Goal: Task Accomplishment & Management: Manage account settings

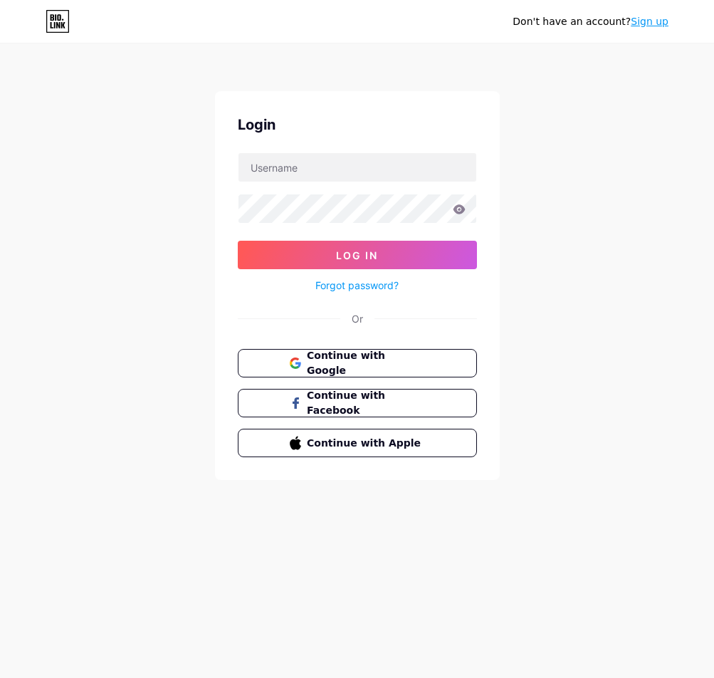
drag, startPoint x: 534, startPoint y: 164, endPoint x: 488, endPoint y: 196, distance: 55.3
click at [534, 164] on div "Don't have an account? Sign up Login Log In Forgot password? Or Continue with G…" at bounding box center [357, 263] width 714 height 526
click at [357, 365] on span "Continue with Google" at bounding box center [365, 363] width 119 height 31
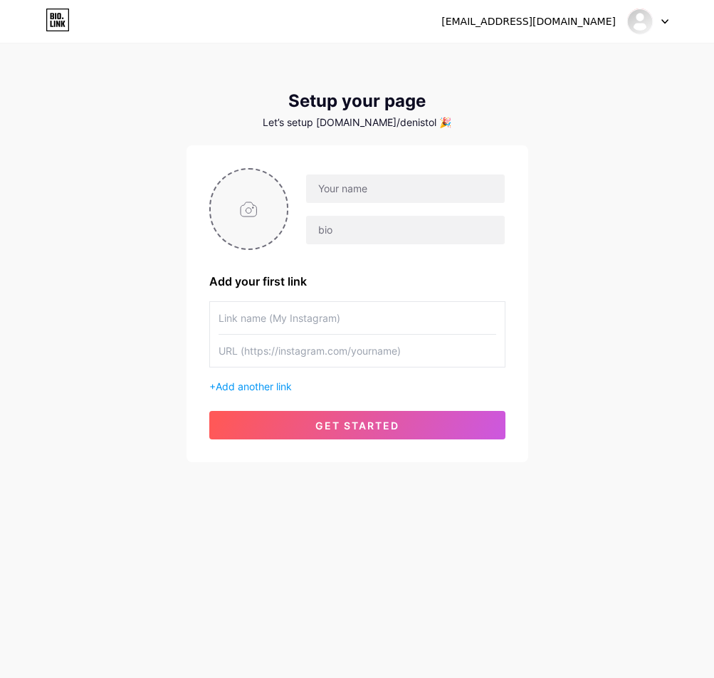
click at [253, 206] on input "file" at bounding box center [249, 208] width 77 height 79
type input "C:\fakepath\xxo3966A.png"
click at [585, 214] on div "[EMAIL_ADDRESS][DOMAIN_NAME] Dashboard Logout Setup your page Let’s setup [DOMA…" at bounding box center [357, 254] width 714 height 508
click at [601, 184] on div "[EMAIL_ADDRESS][DOMAIN_NAME] Dashboard Logout Setup your page Let’s setup [DOMA…" at bounding box center [357, 254] width 714 height 508
click at [455, 206] on div at bounding box center [396, 209] width 216 height 71
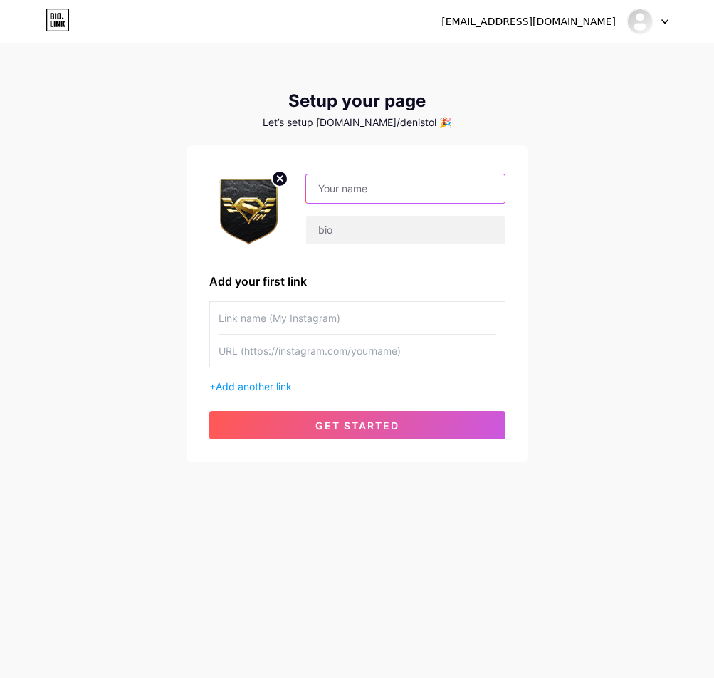
click at [459, 200] on input "text" at bounding box center [405, 188] width 198 height 28
click at [597, 189] on div "[EMAIL_ADDRESS][DOMAIN_NAME] Dashboard Logout Setup your page Let’s setup [DOMA…" at bounding box center [357, 254] width 714 height 508
click at [375, 189] on input "text" at bounding box center [405, 188] width 198 height 28
type input "s"
click at [365, 198] on input "Sintoto" at bounding box center [405, 188] width 198 height 28
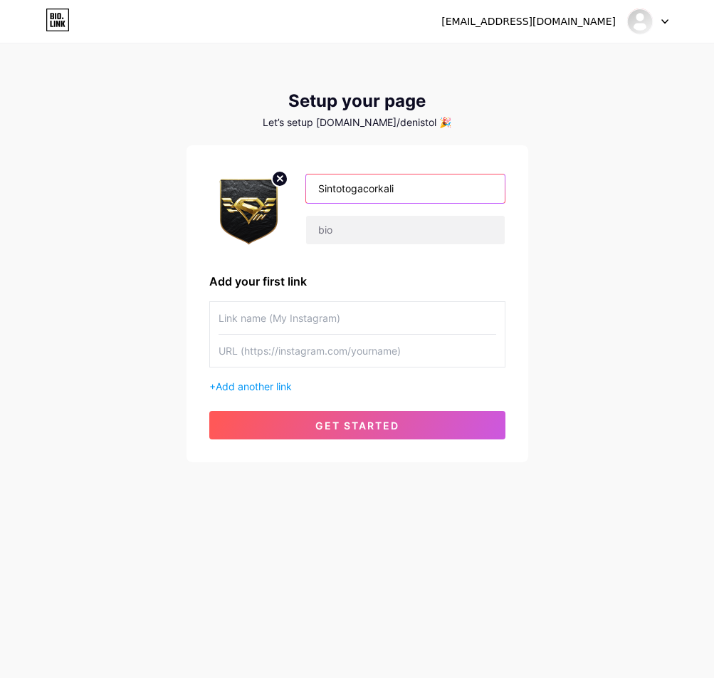
type input "Sintotogacorkali"
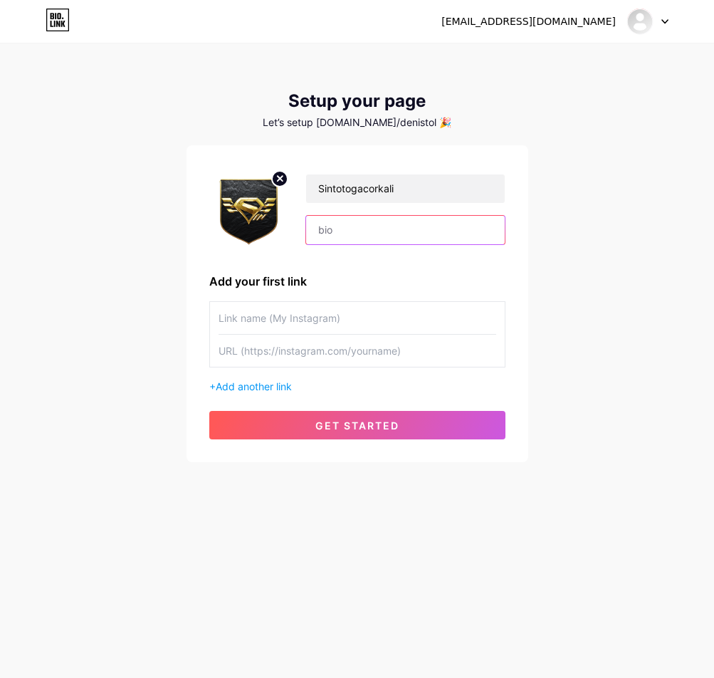
click at [354, 236] on input "text" at bounding box center [405, 230] width 198 height 28
paste input "HOKTOTO Slot Gacor Bebas IP Bonus New Member"
click at [338, 229] on input "HOKTOTO Slot Gacor Bebas IP Bonus New Member" at bounding box center [405, 230] width 198 height 28
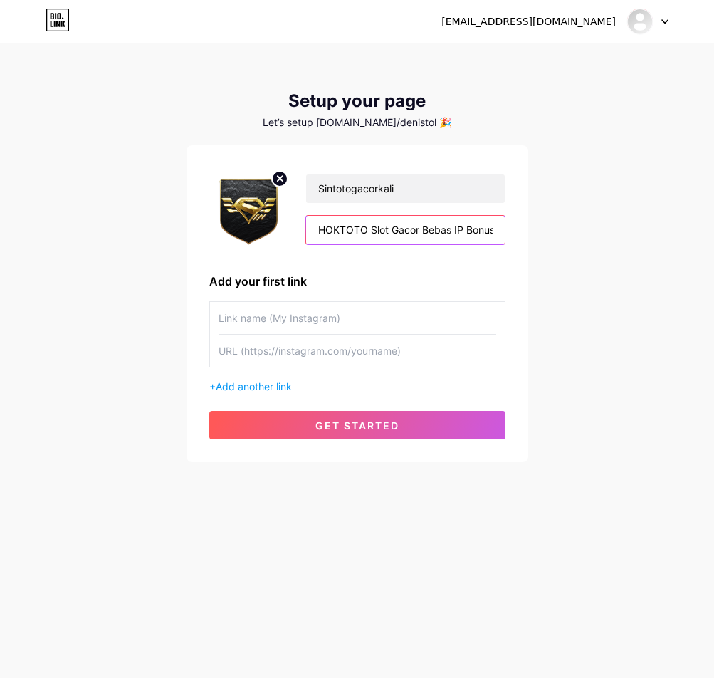
click at [339, 229] on input "HOKTOTO Slot Gacor Bebas IP Bonus New Member" at bounding box center [405, 230] width 198 height 28
type input "Sintoto Slot Gacor Bebas IP Bonus New Member"
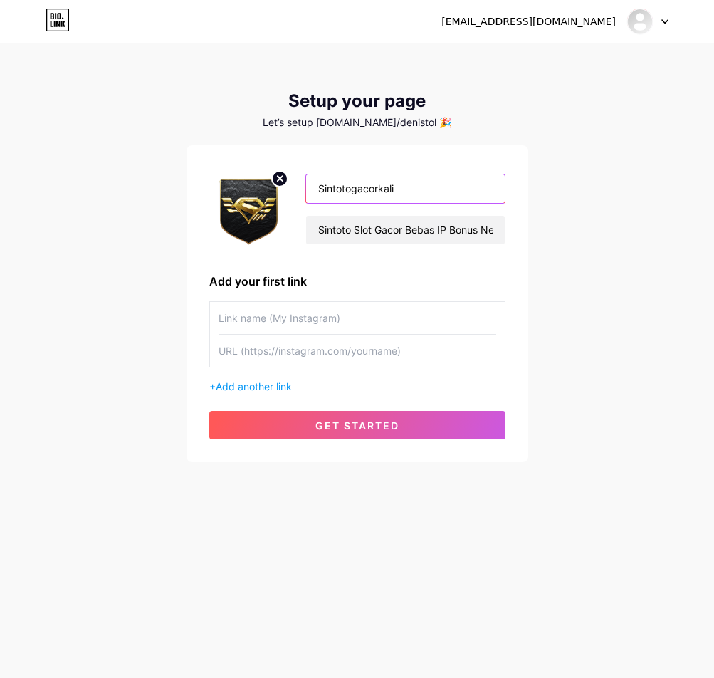
click at [437, 193] on input "Sintotogacorkali" at bounding box center [405, 188] width 198 height 28
type input "Sintotogacor"
click at [323, 317] on input "text" at bounding box center [358, 318] width 278 height 32
click at [315, 312] on input "text" at bounding box center [358, 318] width 278 height 32
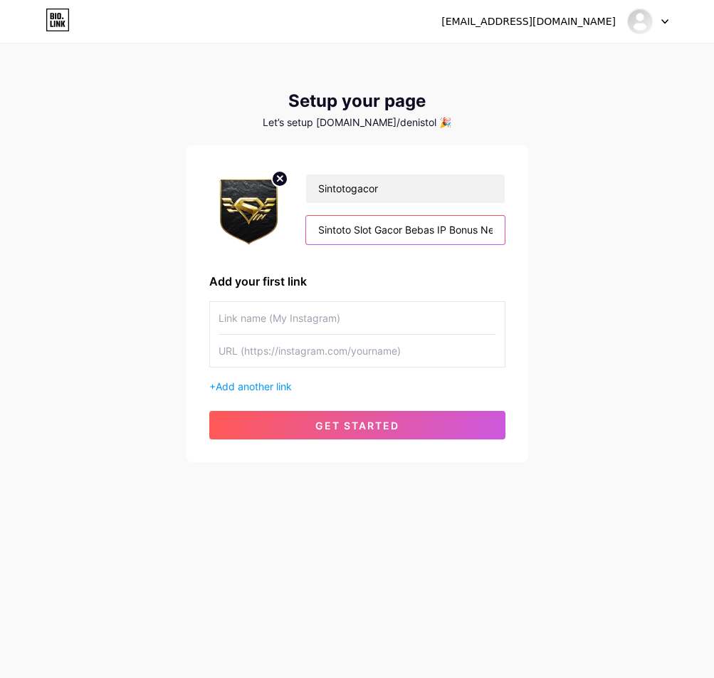
click at [354, 230] on input "Sintoto Slot Gacor Bebas IP Bonus New Member" at bounding box center [405, 230] width 198 height 28
click at [331, 231] on input "Sintoto Slot Gacor Bebas IP Bonus New Member" at bounding box center [405, 230] width 198 height 28
drag, startPoint x: 331, startPoint y: 231, endPoint x: 506, endPoint y: 224, distance: 175.3
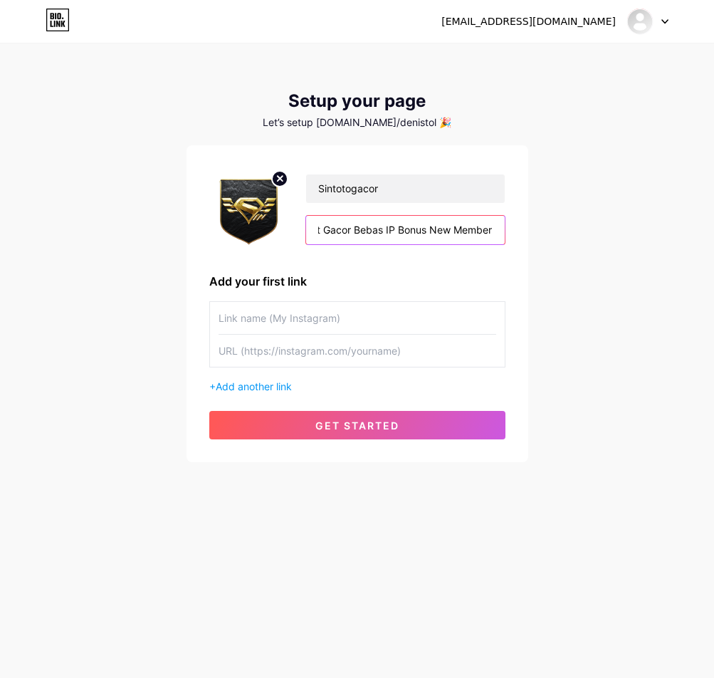
click at [506, 224] on div "Sintotogacor Sintoto Slot Gacor Bebas IP Bonus New Member Add your first link +…" at bounding box center [358, 303] width 342 height 317
drag, startPoint x: 312, startPoint y: 330, endPoint x: 293, endPoint y: 342, distance: 21.7
click at [312, 330] on input "text" at bounding box center [358, 318] width 278 height 32
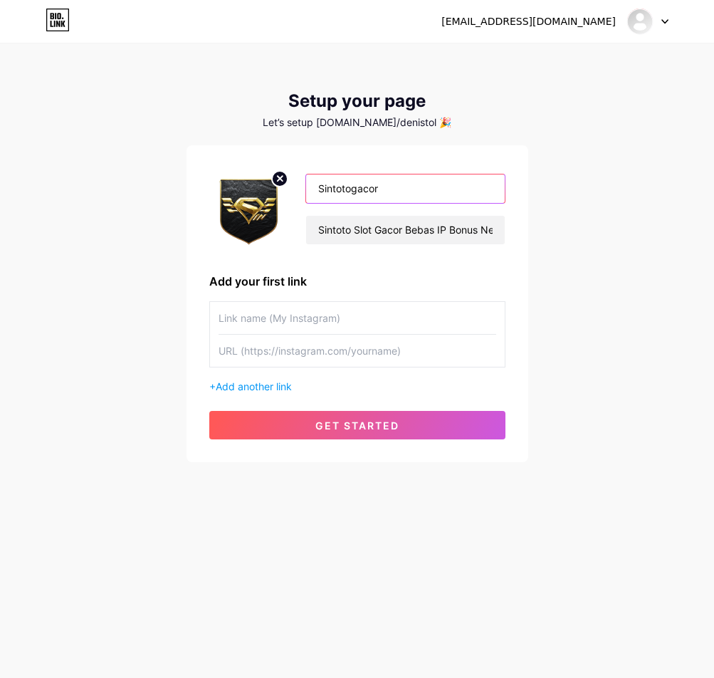
click at [396, 177] on input "Sintotogacor" at bounding box center [405, 188] width 198 height 28
click at [397, 177] on input "Sintotogacor" at bounding box center [405, 188] width 198 height 28
click at [328, 322] on input "text" at bounding box center [358, 318] width 278 height 32
paste input "[URL][DOMAIN_NAME]"
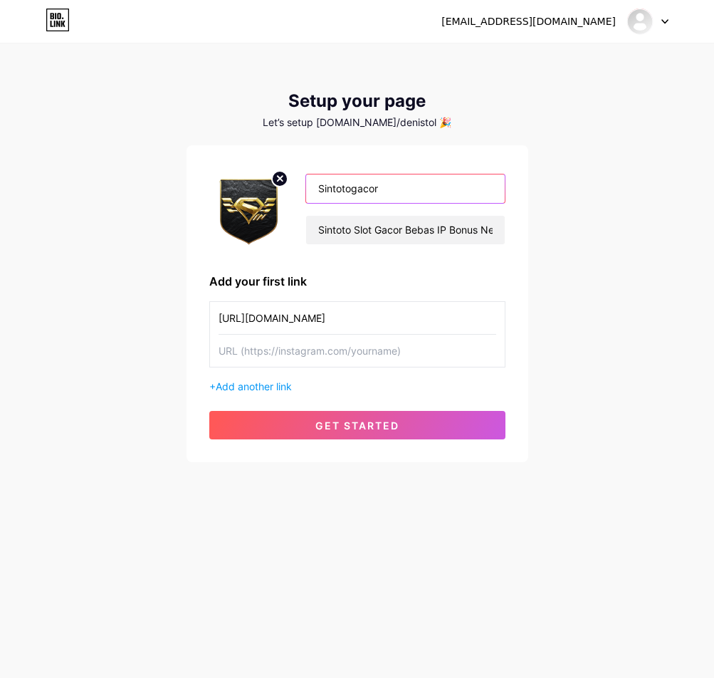
click at [386, 191] on input "Sintotogacor" at bounding box center [405, 188] width 198 height 28
click at [412, 315] on input "[URL][DOMAIN_NAME]" at bounding box center [358, 318] width 278 height 32
paste input "Sintotogacor"
type input "Sintotogacor"
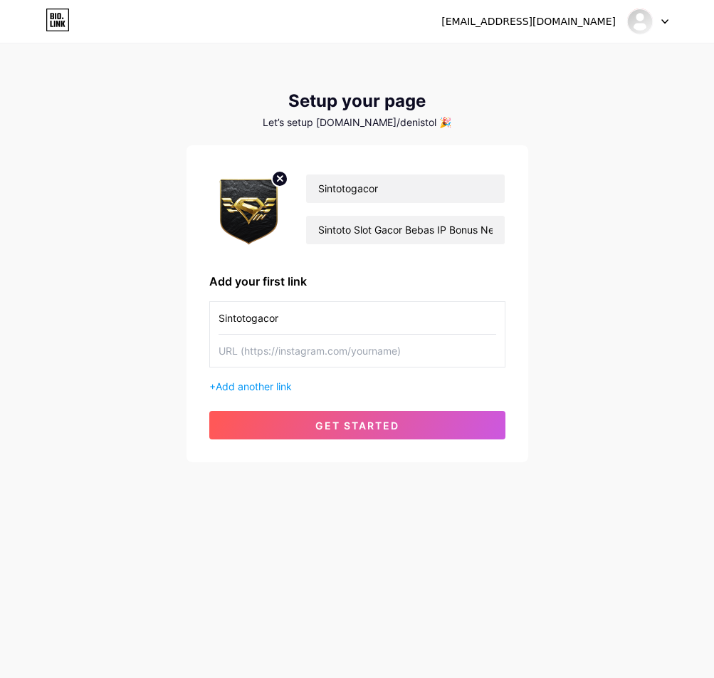
click at [365, 349] on input "text" at bounding box center [358, 351] width 278 height 32
paste input "[URL][DOMAIN_NAME]"
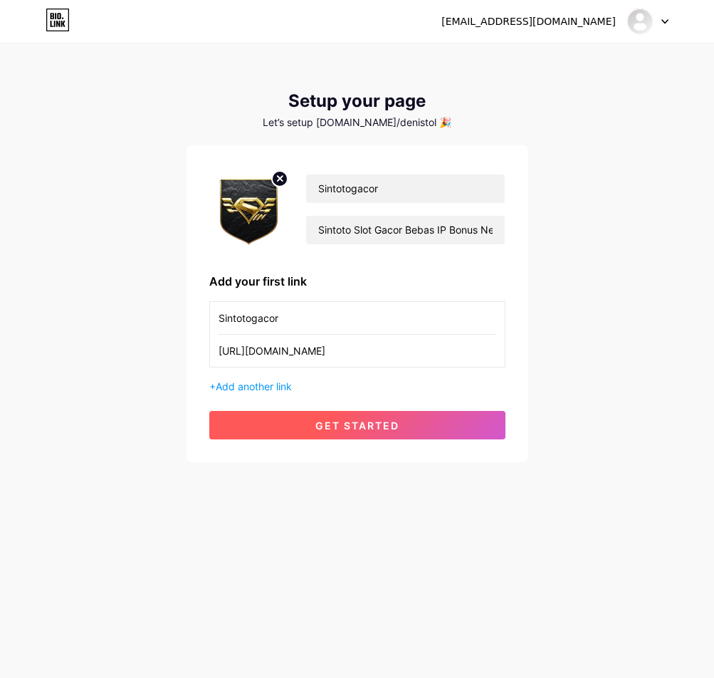
type input "[URL][DOMAIN_NAME]"
click at [352, 434] on button "get started" at bounding box center [357, 425] width 296 height 28
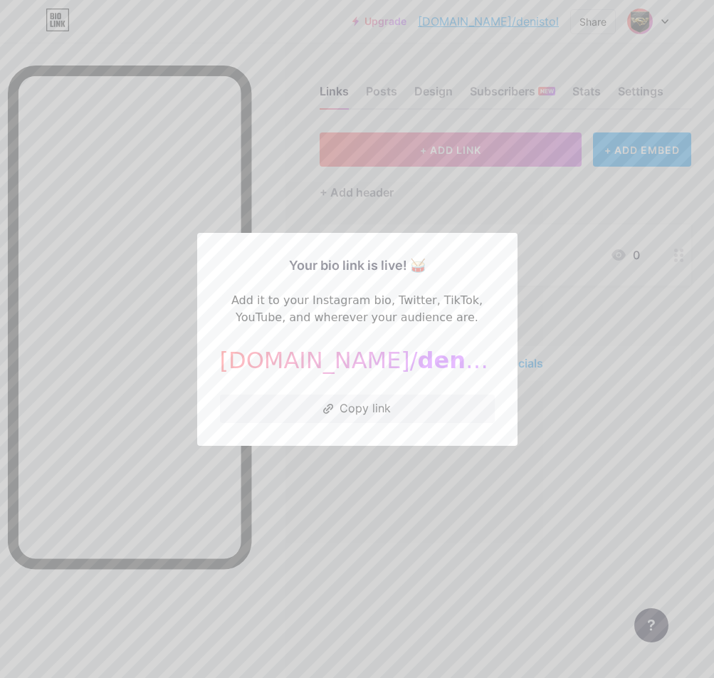
click at [605, 310] on div at bounding box center [357, 339] width 714 height 678
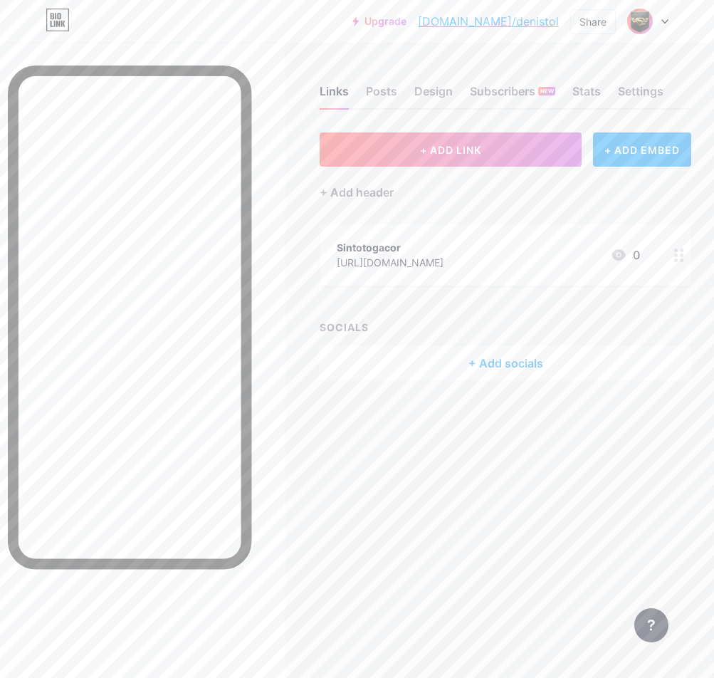
drag, startPoint x: 436, startPoint y: 148, endPoint x: 464, endPoint y: 441, distance: 293.9
click at [464, 441] on div "Links Posts Design Subscribers NEW Stats Settings + ADD LINK + ADD EMBED + Add …" at bounding box center [357, 247] width 714 height 409
click at [675, 254] on circle at bounding box center [676, 255] width 4 height 4
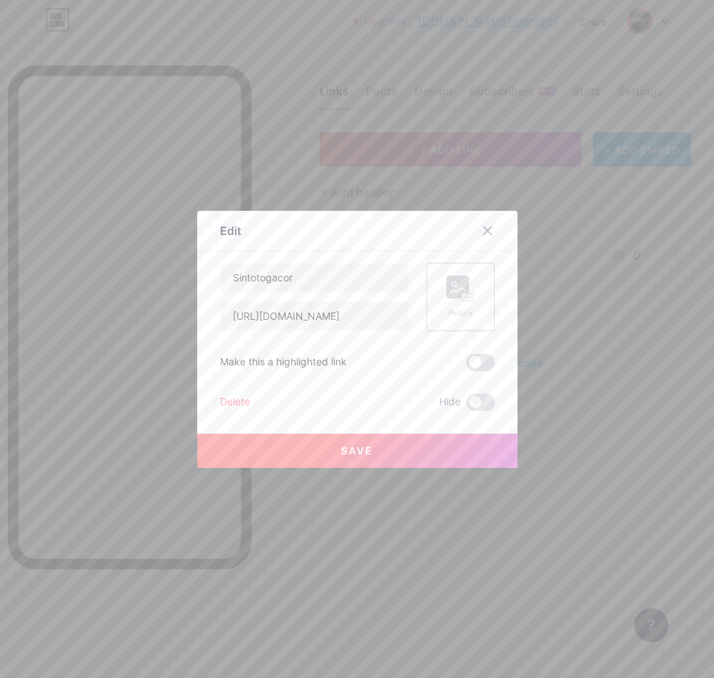
click at [452, 301] on icon at bounding box center [460, 289] width 28 height 26
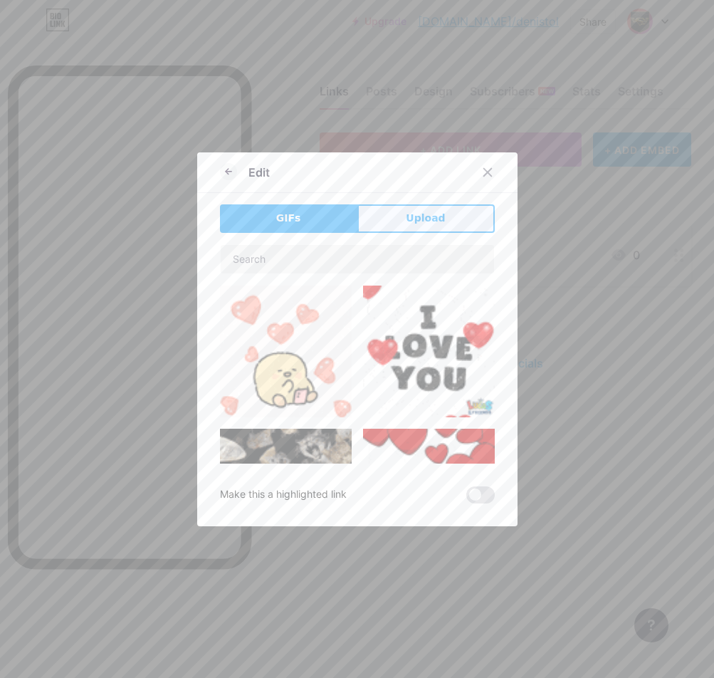
click at [362, 216] on button "Upload" at bounding box center [425, 218] width 137 height 28
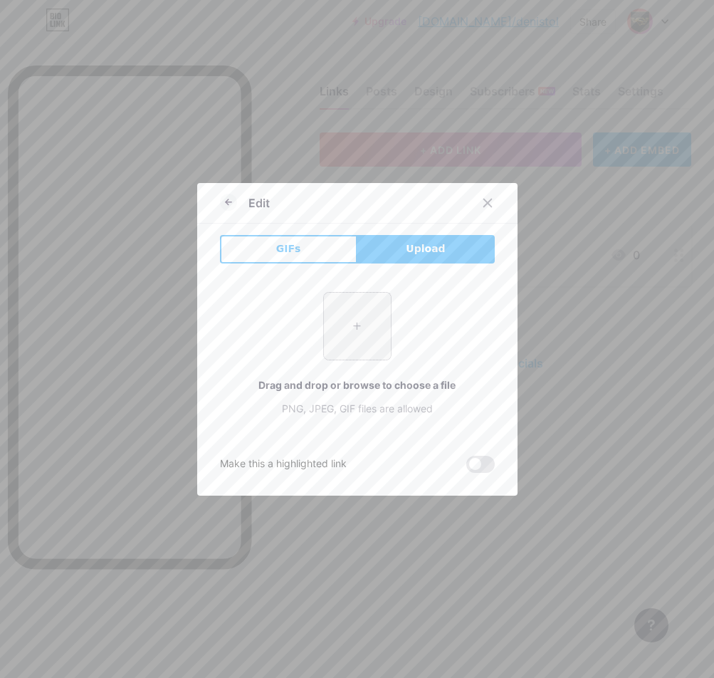
click at [375, 320] on input "file" at bounding box center [357, 326] width 67 height 67
type input "C:\fakepath\xxo3966A.png"
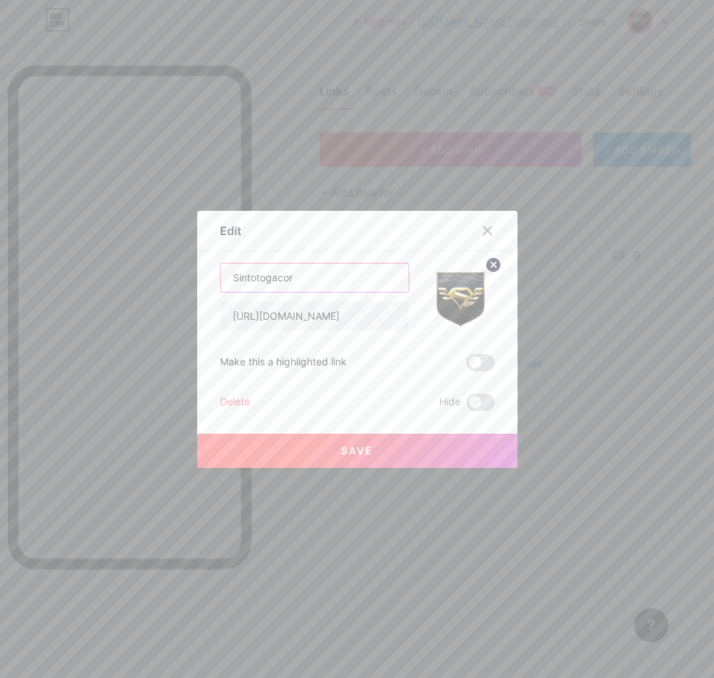
click at [297, 285] on input "Sintotogacor" at bounding box center [315, 277] width 188 height 28
click at [276, 288] on input "Sintotogacor" at bounding box center [315, 277] width 188 height 28
click at [300, 277] on input "Sintotogacor" at bounding box center [315, 277] width 188 height 28
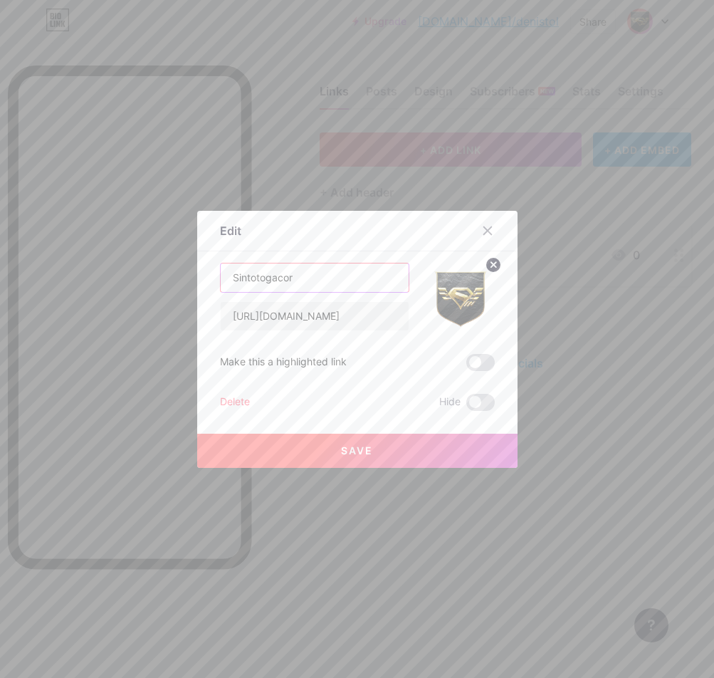
click at [300, 277] on input "Sintotogacor" at bounding box center [315, 277] width 188 height 28
type input "l"
type input "LOGIN SINTOTO"
click at [410, 450] on button "Save" at bounding box center [357, 451] width 320 height 34
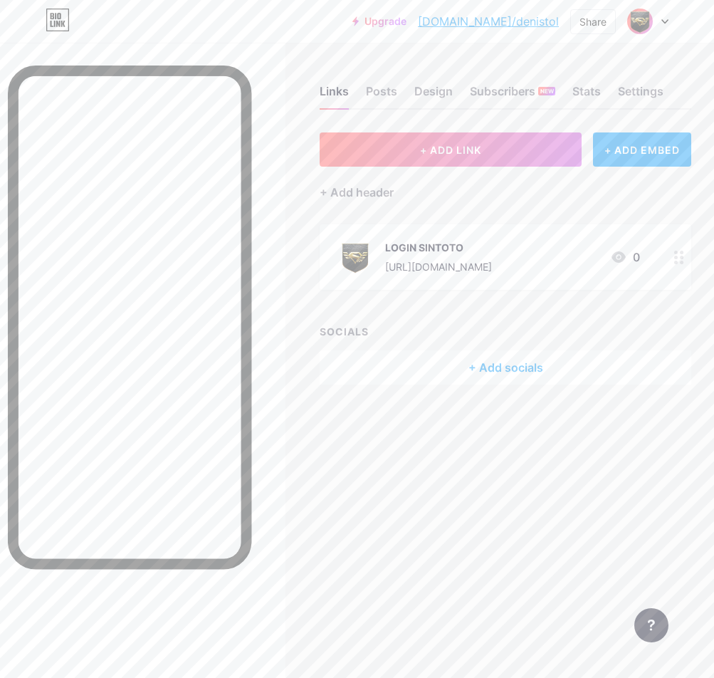
click at [691, 250] on div at bounding box center [679, 257] width 24 height 66
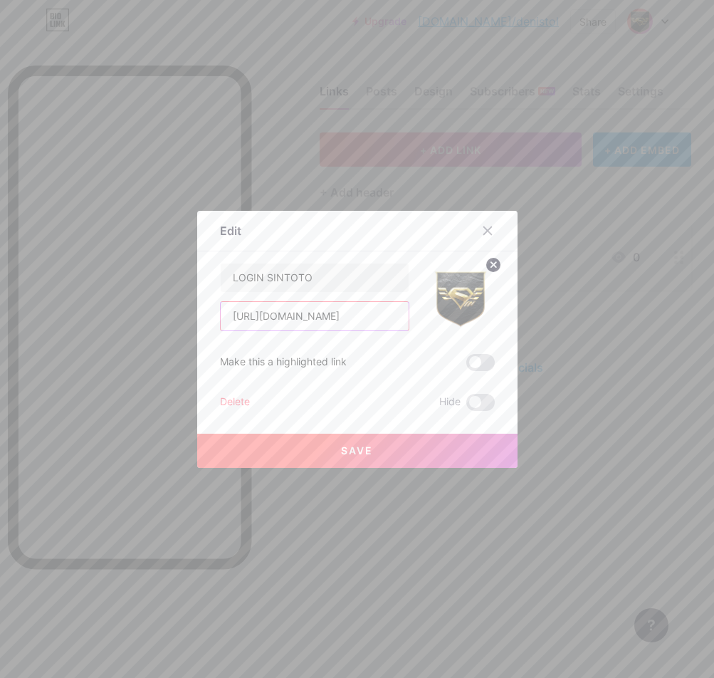
click at [317, 320] on input "[URL][DOMAIN_NAME]" at bounding box center [315, 316] width 188 height 28
paste input "daftar"
type input "[URL][DOMAIN_NAME]"
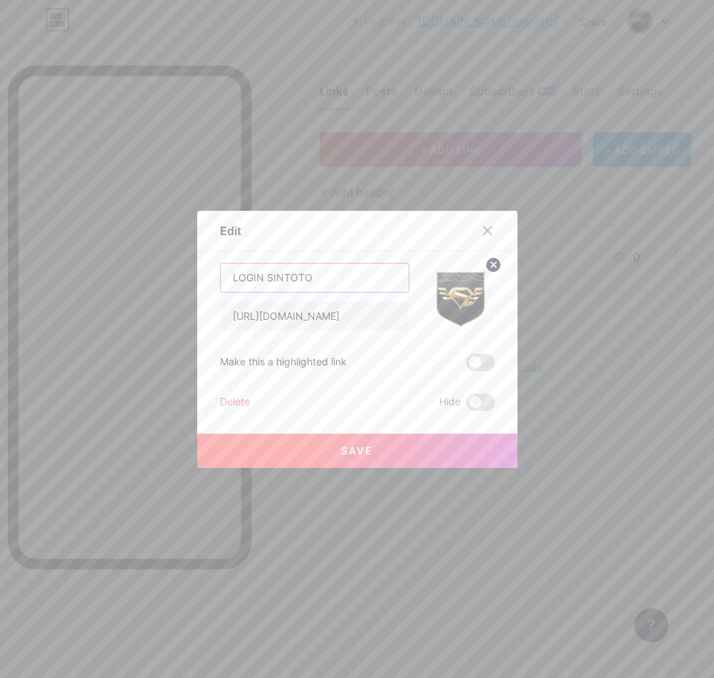
click at [322, 280] on input "LOGIN SINTOTO" at bounding box center [315, 277] width 188 height 28
click at [236, 276] on input "LOGIN SINTOTO" at bounding box center [315, 277] width 188 height 28
type input "DAFTAR SINTOTO"
click at [368, 455] on button "Save" at bounding box center [357, 451] width 320 height 34
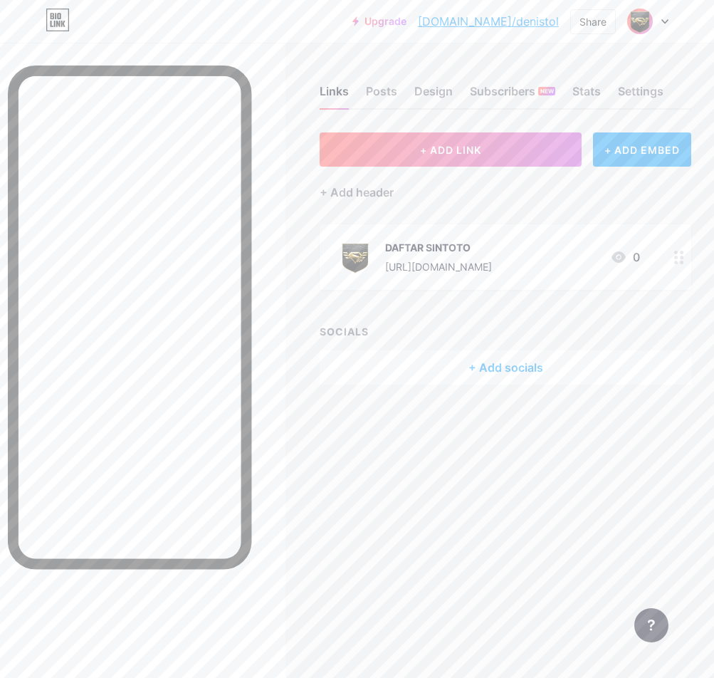
click at [674, 258] on icon at bounding box center [679, 258] width 10 height 14
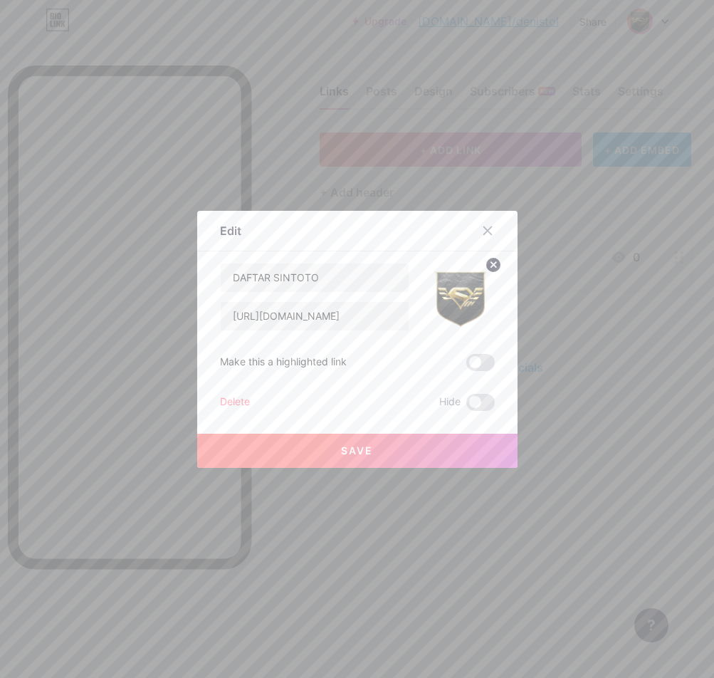
click at [466, 462] on button "Save" at bounding box center [357, 451] width 320 height 34
click at [626, 416] on div "Links Posts Design Subscribers NEW Stats Settings + ADD LINK + ADD EMBED + Add …" at bounding box center [357, 249] width 714 height 413
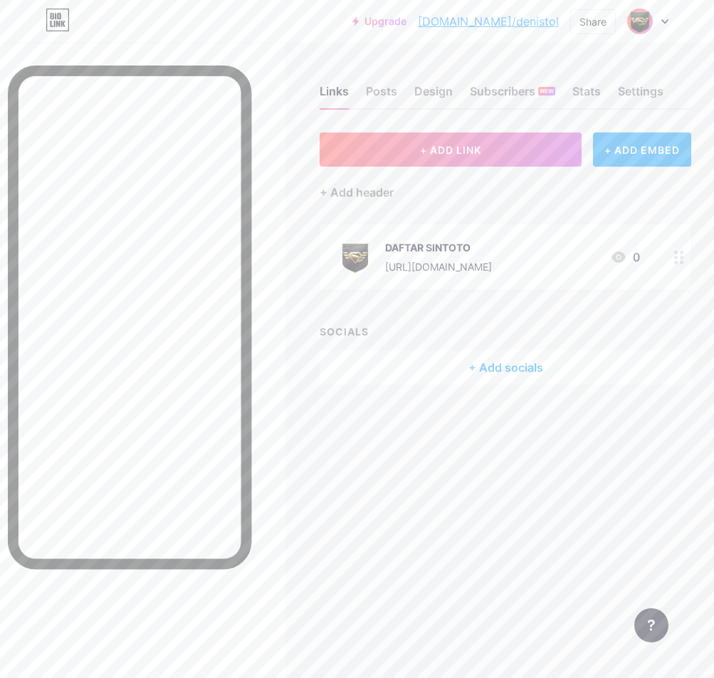
click at [513, 374] on div "+ Add socials" at bounding box center [506, 367] width 372 height 34
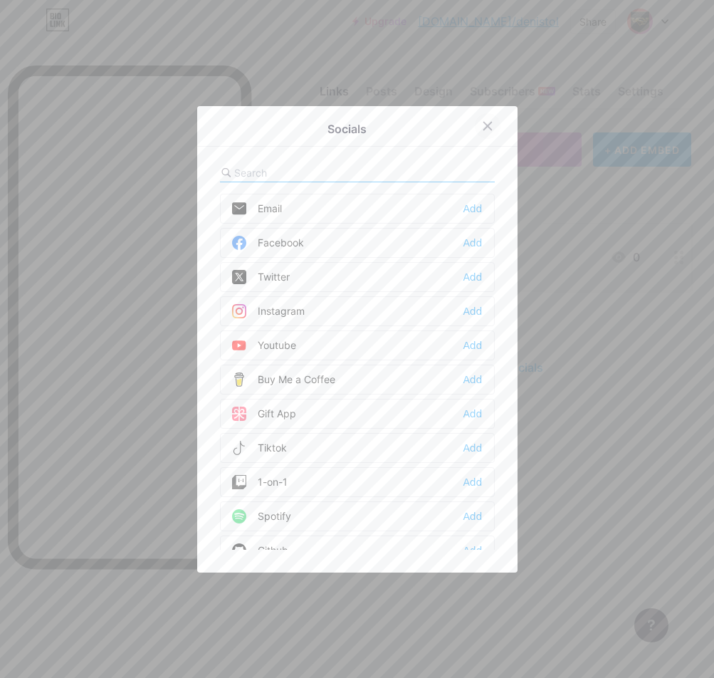
click at [483, 130] on icon at bounding box center [487, 125] width 11 height 11
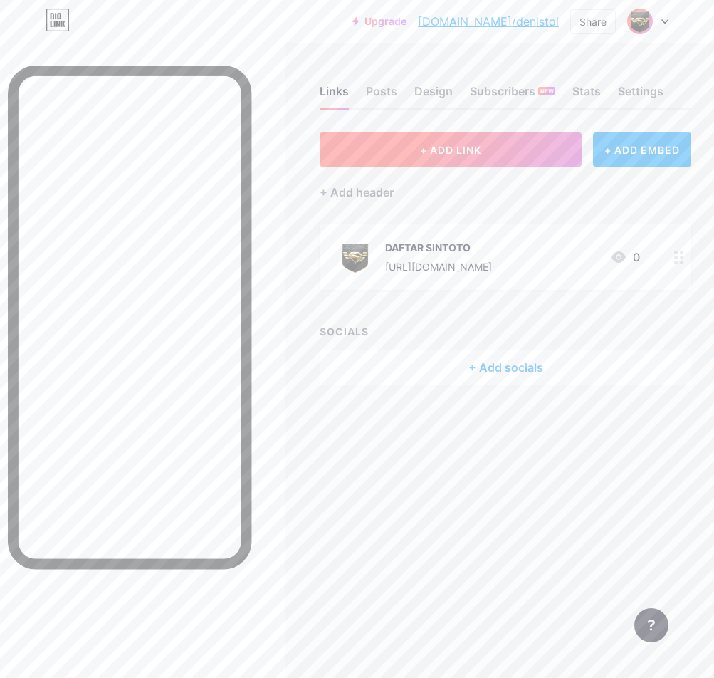
click at [387, 146] on button "+ ADD LINK" at bounding box center [451, 149] width 262 height 34
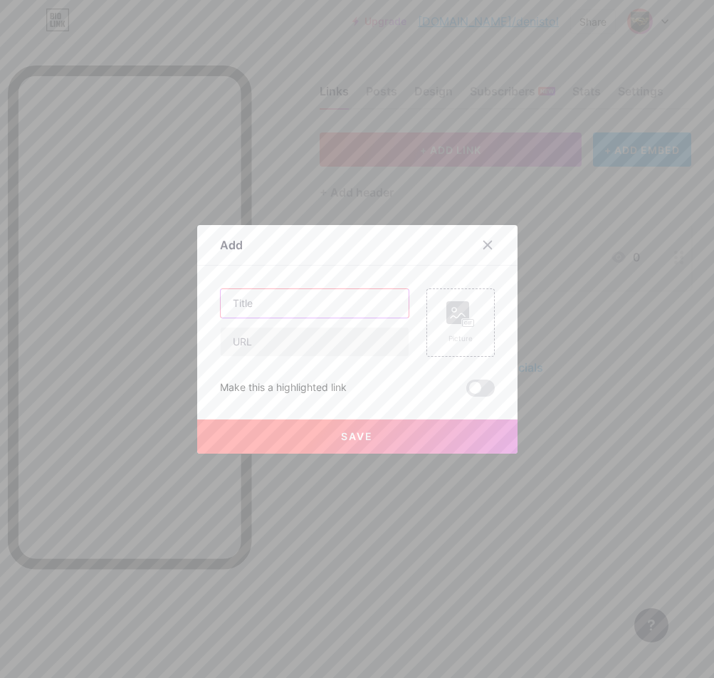
click at [288, 308] on input "text" at bounding box center [315, 303] width 188 height 28
click at [296, 297] on input "text" at bounding box center [315, 303] width 188 height 28
paste input "LOGIN SINTOTO"
type input "LOGIN SINTOTO"
click at [305, 344] on input "text" at bounding box center [315, 342] width 188 height 28
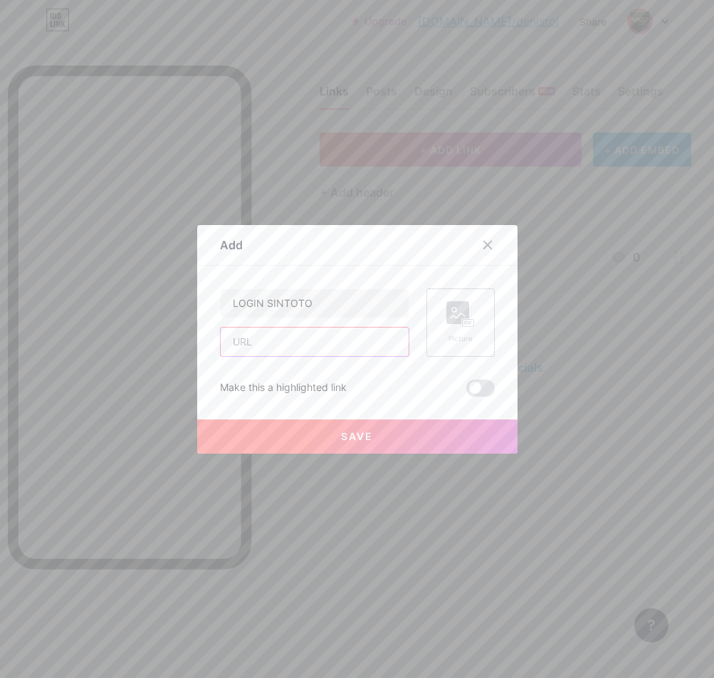
paste input "[URL][DOMAIN_NAME]"
type input "[URL][DOMAIN_NAME]"
click at [454, 319] on rect at bounding box center [457, 312] width 23 height 23
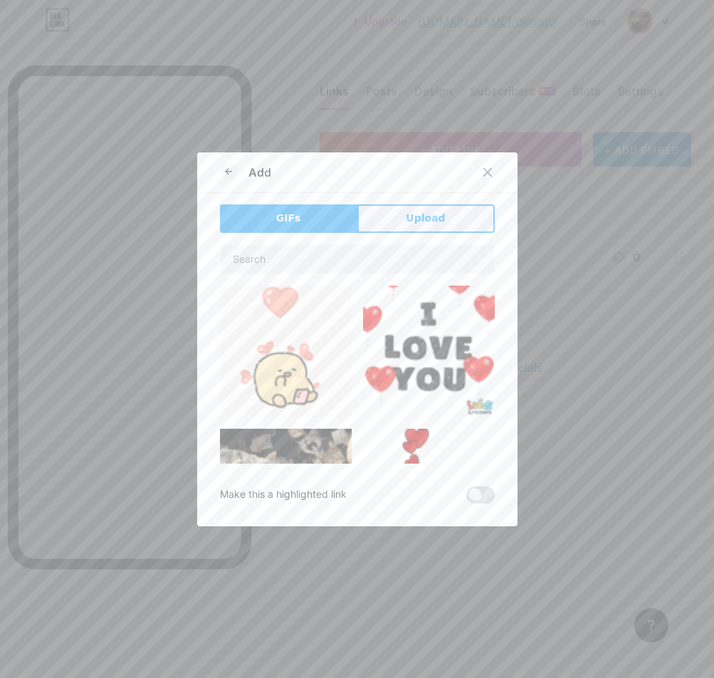
click at [436, 224] on span "Upload" at bounding box center [425, 218] width 39 height 15
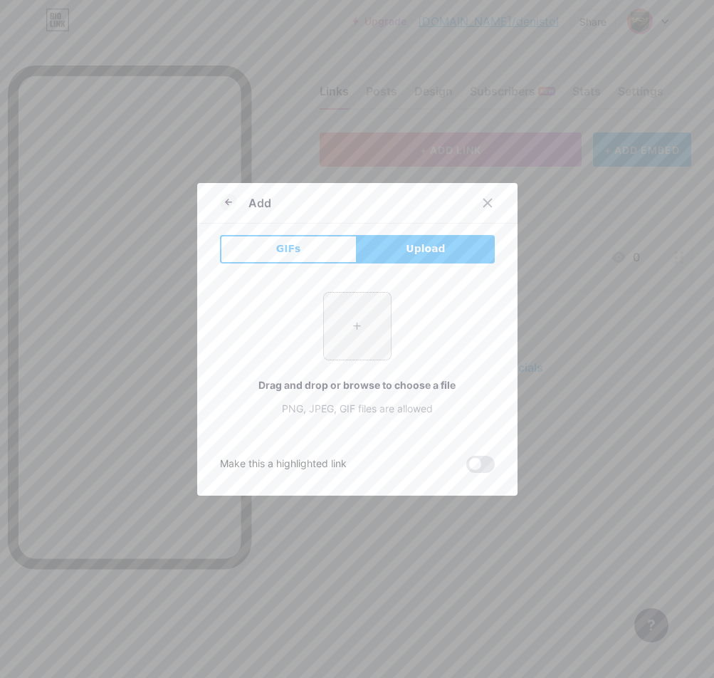
click at [358, 306] on input "file" at bounding box center [357, 326] width 67 height 67
type input "C:\fakepath\xxo3966A.png"
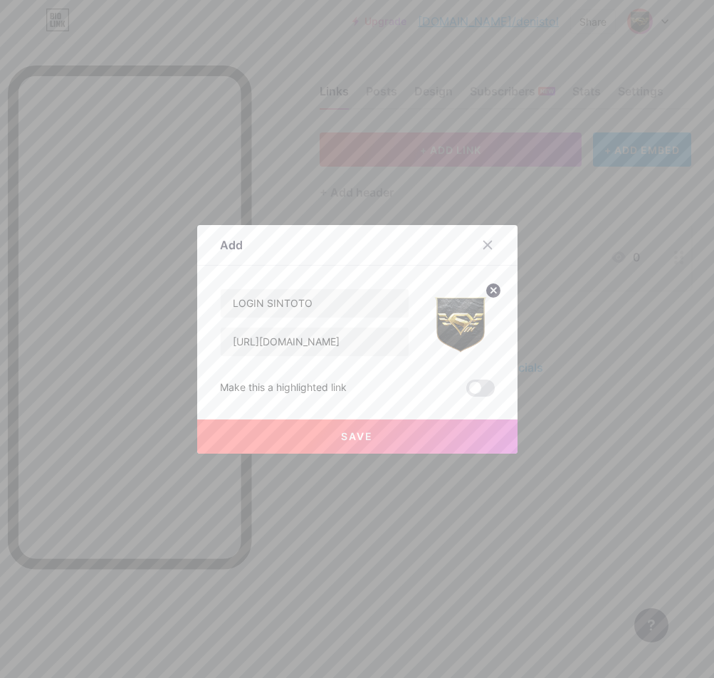
click at [343, 430] on button "Save" at bounding box center [357, 436] width 320 height 34
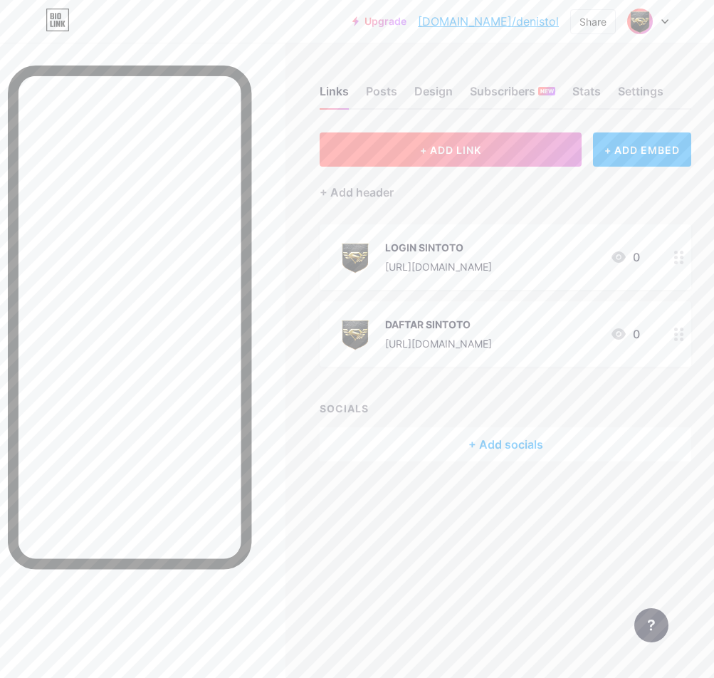
click at [481, 145] on span "+ ADD LINK" at bounding box center [450, 150] width 61 height 12
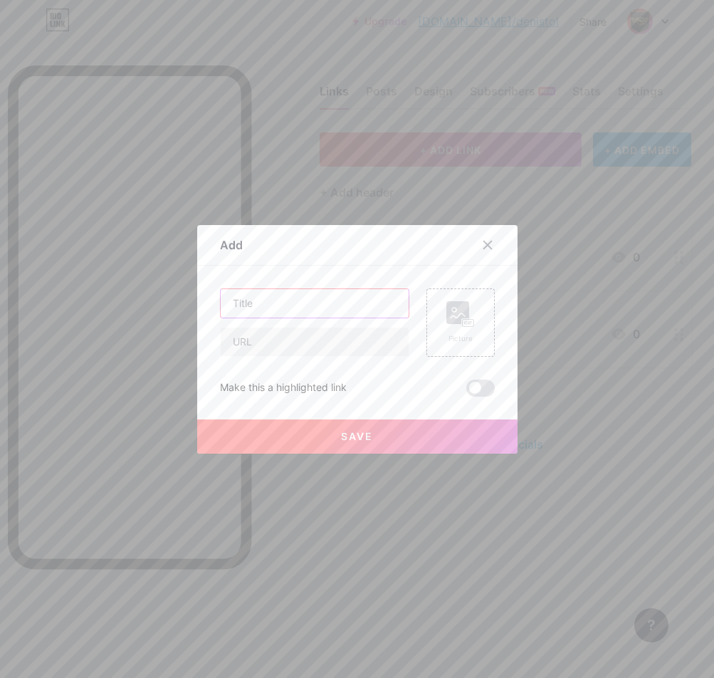
drag, startPoint x: 317, startPoint y: 299, endPoint x: 336, endPoint y: 315, distance: 25.3
click at [317, 299] on input "text" at bounding box center [315, 303] width 188 height 28
paste input "RTP GACOR"
type input "RTP GACOR"
drag, startPoint x: 323, startPoint y: 342, endPoint x: 339, endPoint y: 342, distance: 15.7
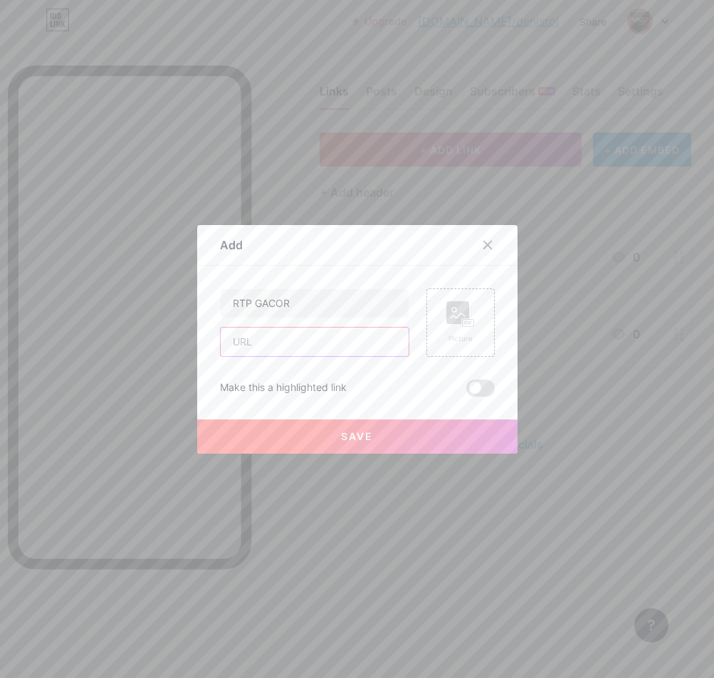
click at [323, 342] on input "text" at bounding box center [315, 342] width 188 height 28
paste input "[URL][DOMAIN_NAME]"
type input "[URL][DOMAIN_NAME]"
click at [466, 320] on rect at bounding box center [467, 322] width 11 height 7
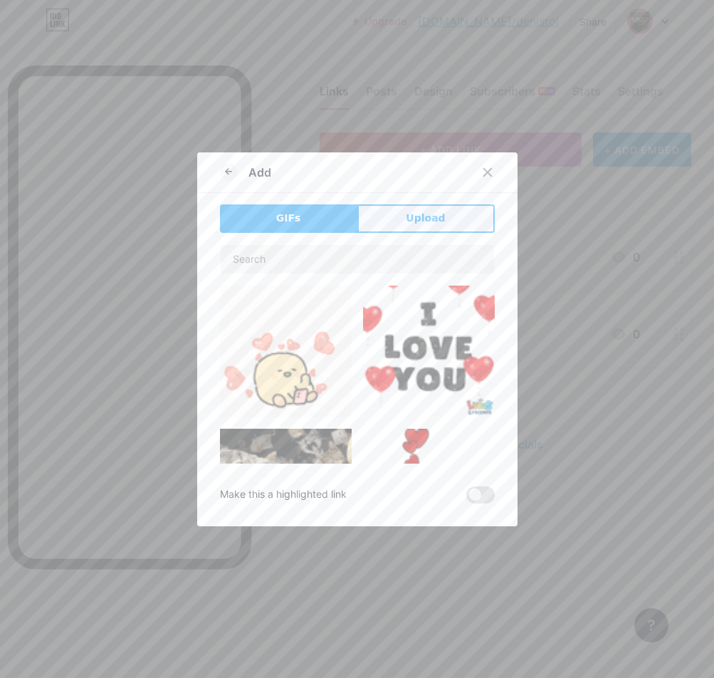
click at [418, 224] on span "Upload" at bounding box center [425, 218] width 39 height 15
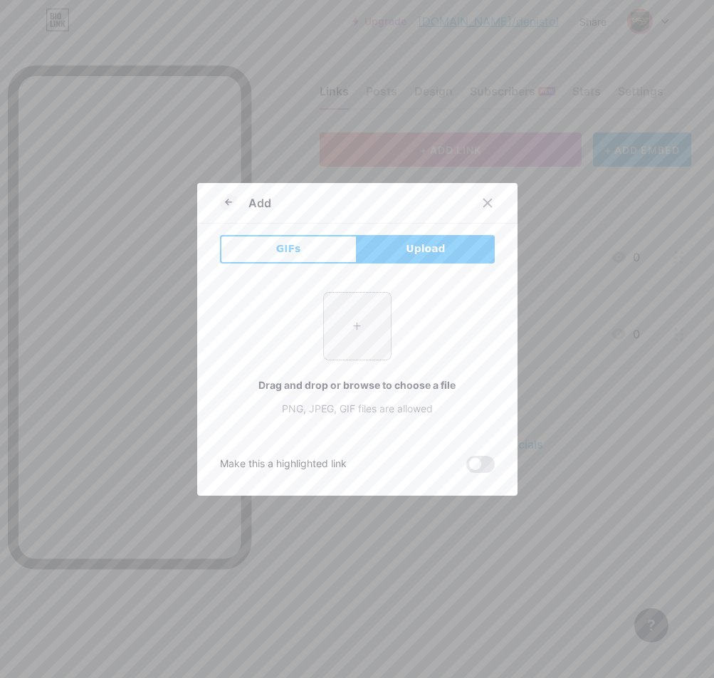
click at [367, 325] on input "file" at bounding box center [357, 326] width 67 height 67
type input "C:\fakepath\xxo3966A.png"
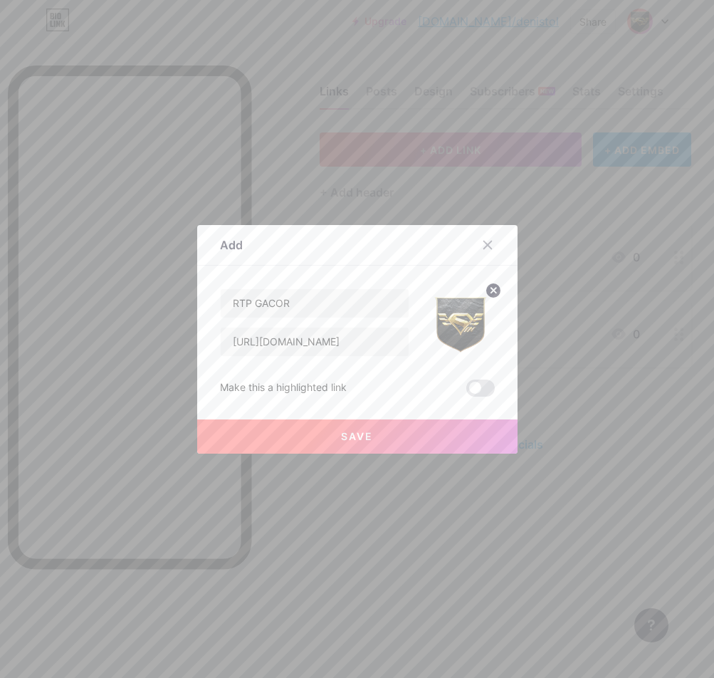
click at [341, 435] on span "Save" at bounding box center [357, 436] width 32 height 12
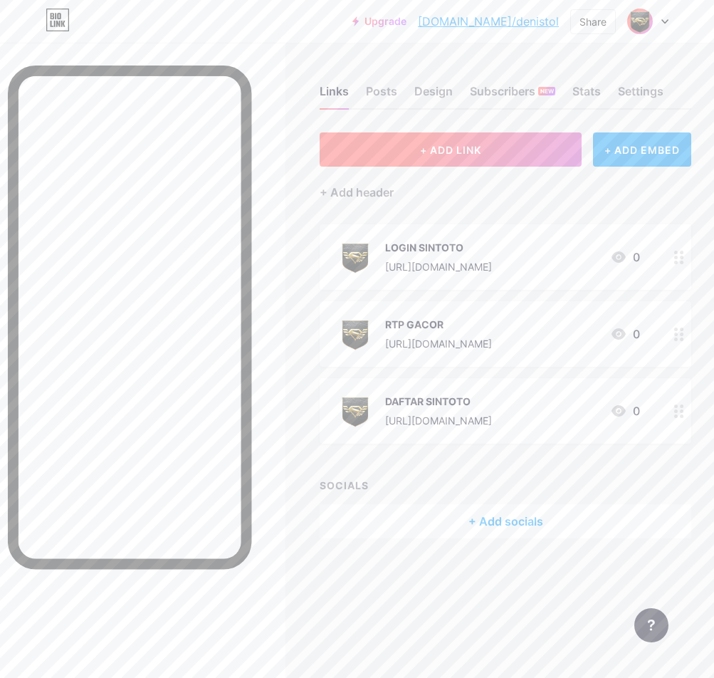
click at [458, 141] on button "+ ADD LINK" at bounding box center [451, 149] width 262 height 34
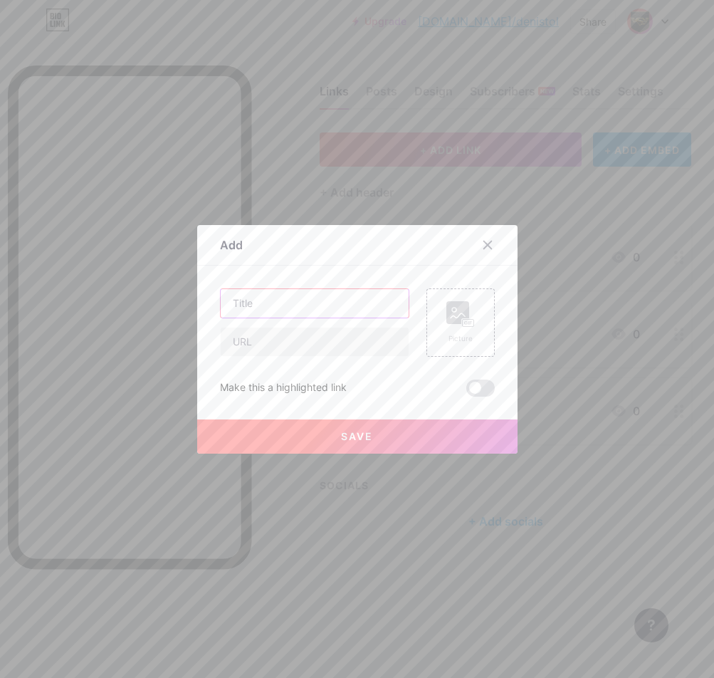
click at [333, 302] on input "text" at bounding box center [315, 303] width 188 height 28
paste input "LIVE BOLA"
type input "LIVE BOLA"
click at [360, 349] on input "text" at bounding box center [315, 342] width 188 height 28
paste input "[URL][DOMAIN_NAME]"
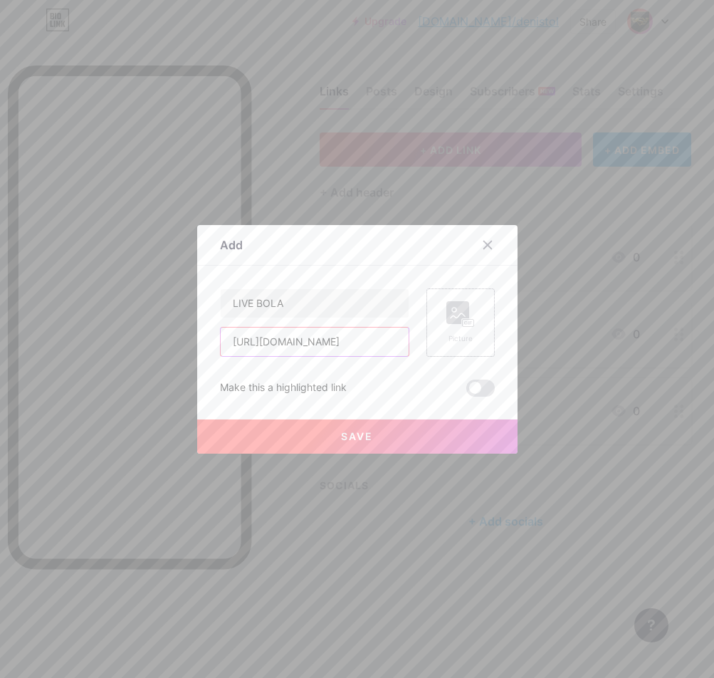
type input "[URL][DOMAIN_NAME]"
click at [446, 337] on div "Picture" at bounding box center [460, 338] width 28 height 11
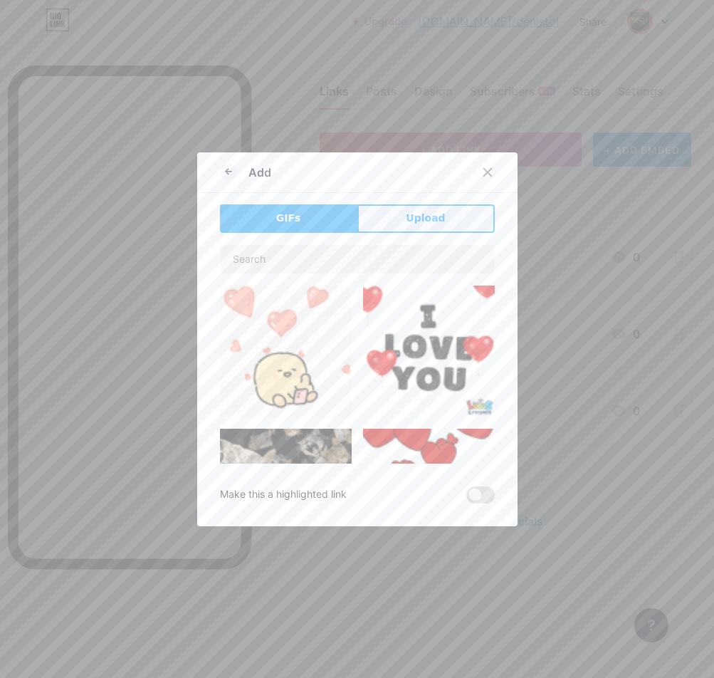
click at [424, 223] on span "Upload" at bounding box center [425, 218] width 39 height 15
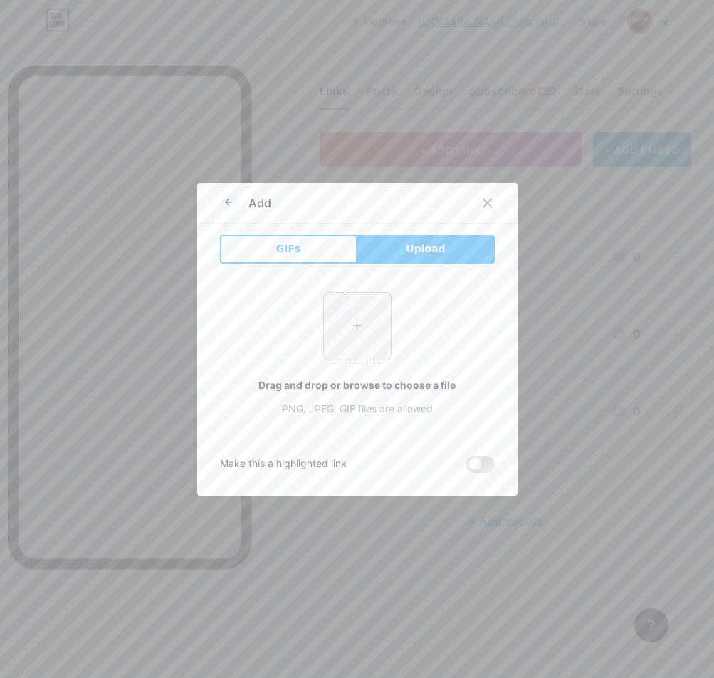
click at [324, 305] on input "file" at bounding box center [357, 326] width 67 height 67
type input "C:\fakepath\xxo3966A.png"
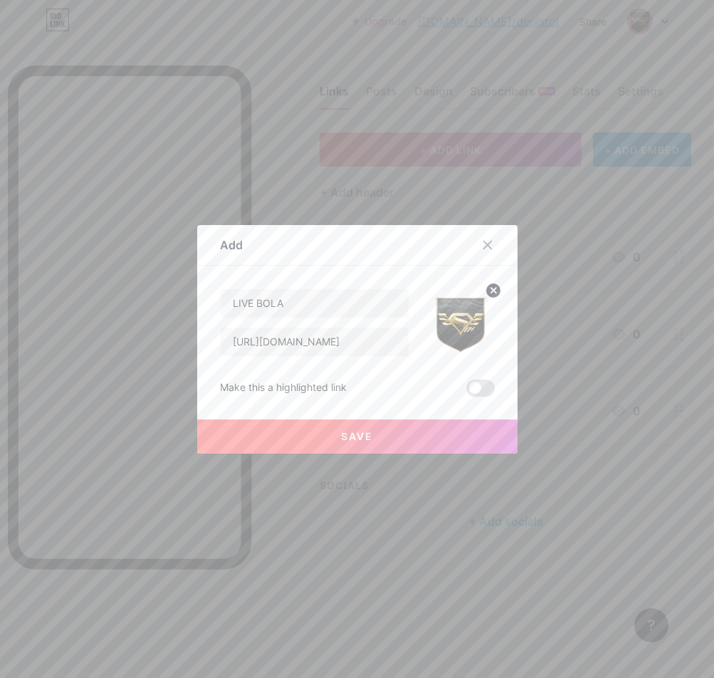
click at [346, 428] on button "Save" at bounding box center [357, 436] width 320 height 34
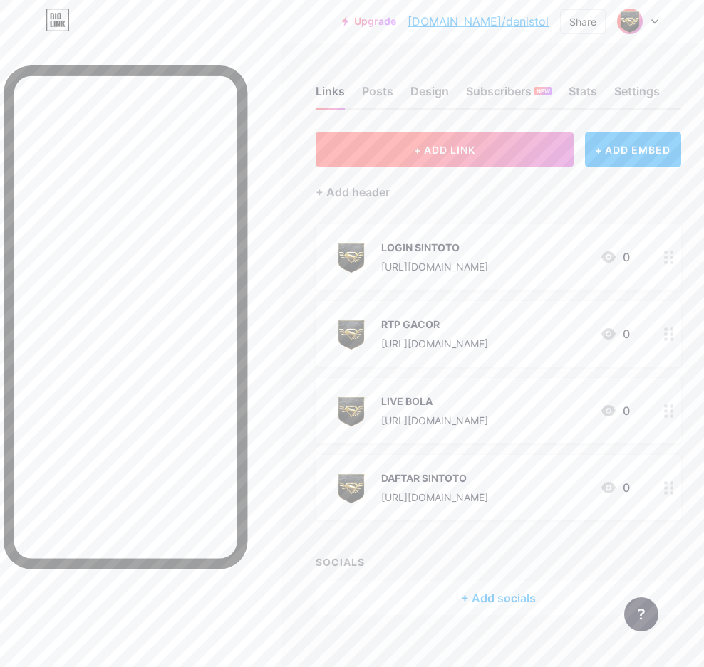
click at [465, 142] on button "+ ADD LINK" at bounding box center [443, 149] width 257 height 34
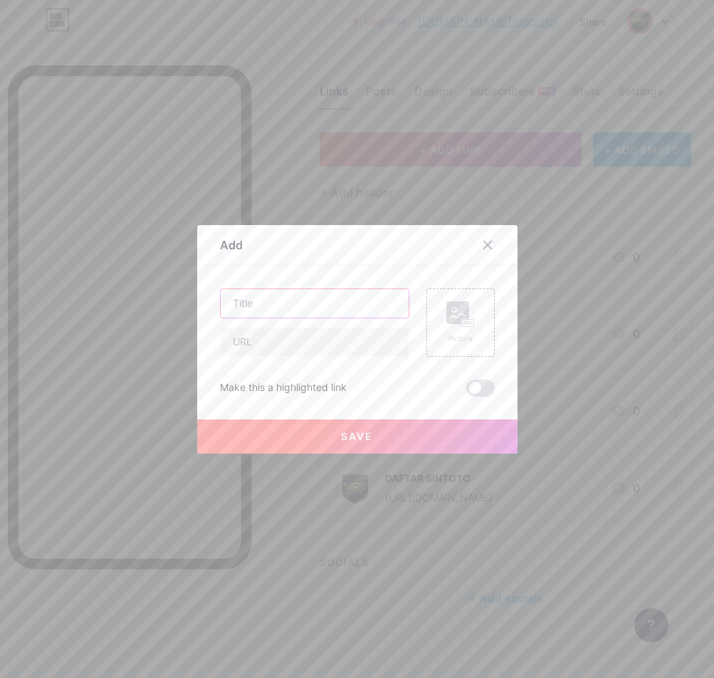
click at [317, 301] on input "text" at bounding box center [315, 303] width 188 height 28
paste input "GROUP FACEBOOK"
type input "GROUP FACEBOOK"
drag, startPoint x: 344, startPoint y: 341, endPoint x: 360, endPoint y: 339, distance: 15.8
click at [344, 341] on input "text" at bounding box center [315, 342] width 188 height 28
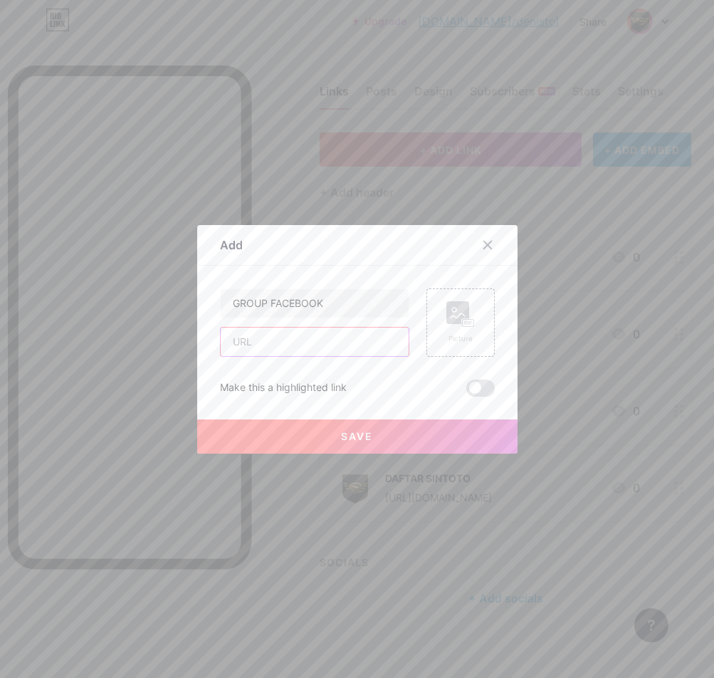
paste input "[URL][DOMAIN_NAME]"
type input "[URL][DOMAIN_NAME]"
click at [451, 319] on rect at bounding box center [457, 312] width 23 height 23
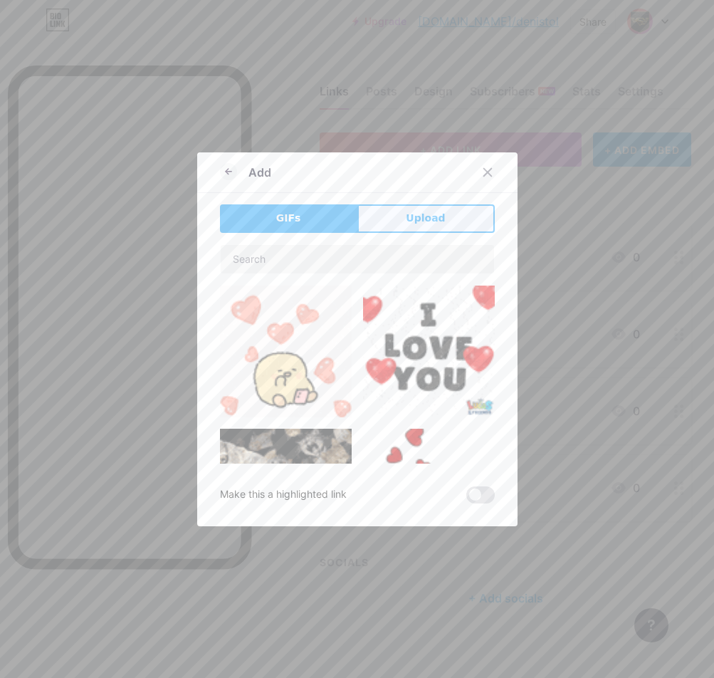
click at [414, 226] on button "Upload" at bounding box center [425, 218] width 137 height 28
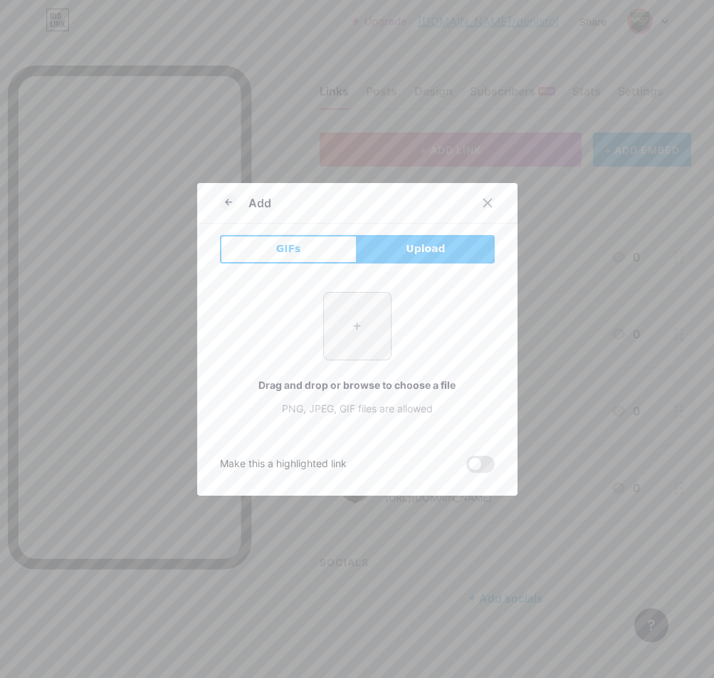
click at [347, 310] on input "file" at bounding box center [357, 326] width 67 height 67
type input "C:\fakepath\xxo3966A.png"
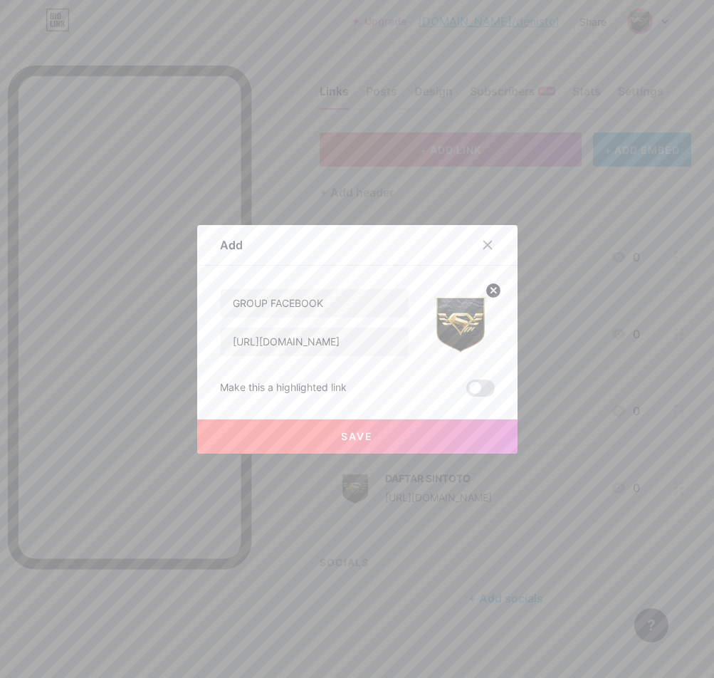
click at [386, 430] on button "Save" at bounding box center [357, 436] width 320 height 34
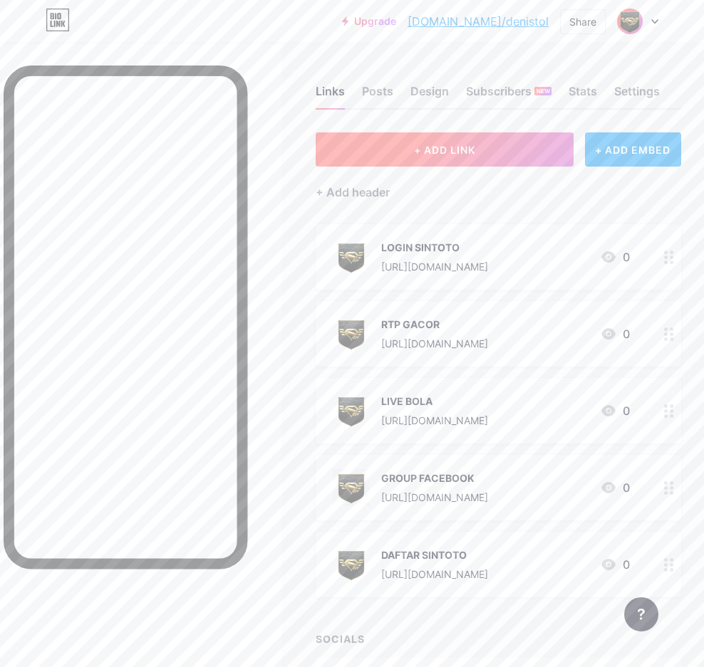
click at [404, 143] on button "+ ADD LINK" at bounding box center [443, 149] width 257 height 34
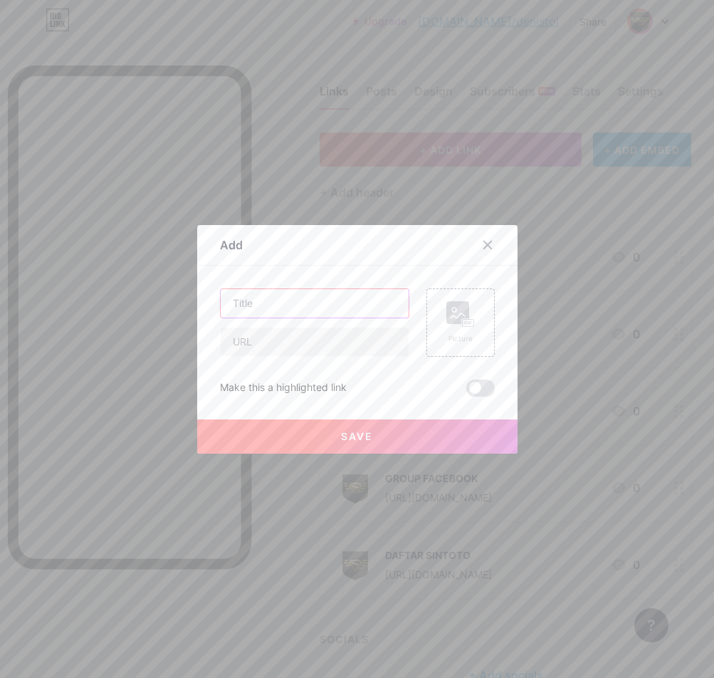
click at [370, 289] on input "text" at bounding box center [315, 303] width 188 height 28
paste input "WHATSAPP"
type input "WHATSAPP"
click at [328, 333] on input "text" at bounding box center [315, 342] width 188 height 28
paste input "[URL][DOMAIN_NAME]"
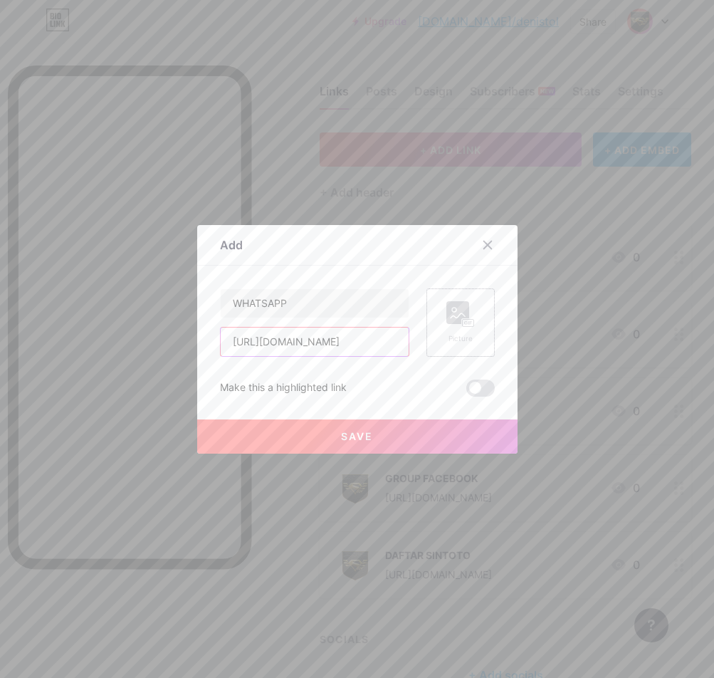
scroll to position [0, 11]
type input "[URL][DOMAIN_NAME]"
click at [474, 318] on div "Picture" at bounding box center [461, 322] width 68 height 68
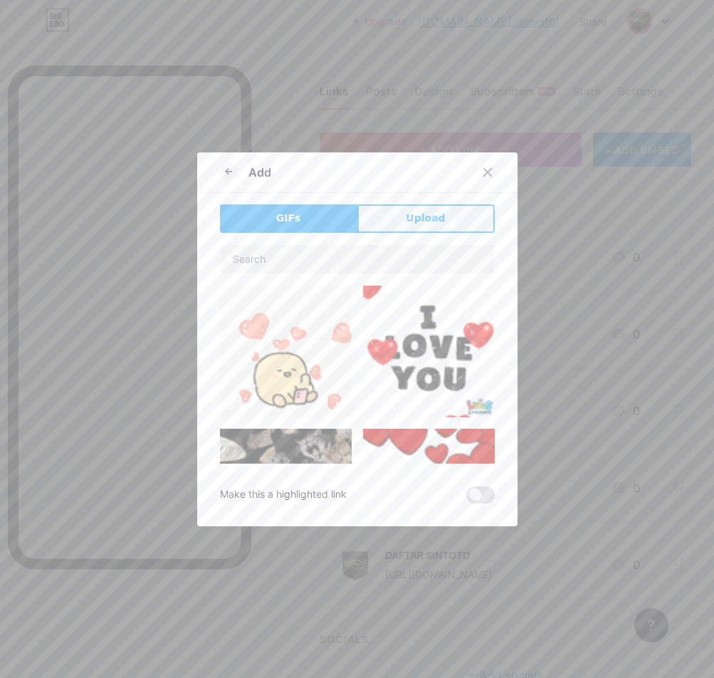
click at [411, 224] on span "Upload" at bounding box center [425, 218] width 39 height 15
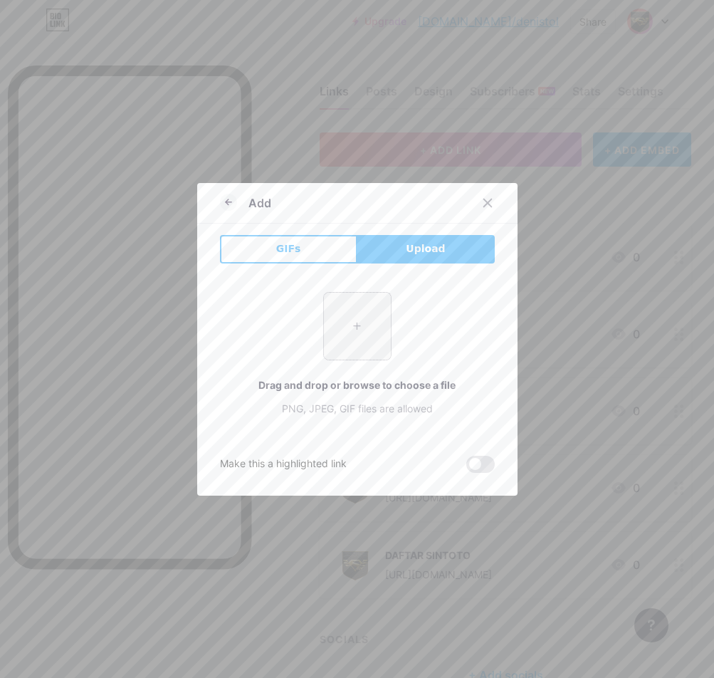
click at [357, 321] on input "file" at bounding box center [357, 326] width 67 height 67
type input "C:\fakepath\xxo3966A.png"
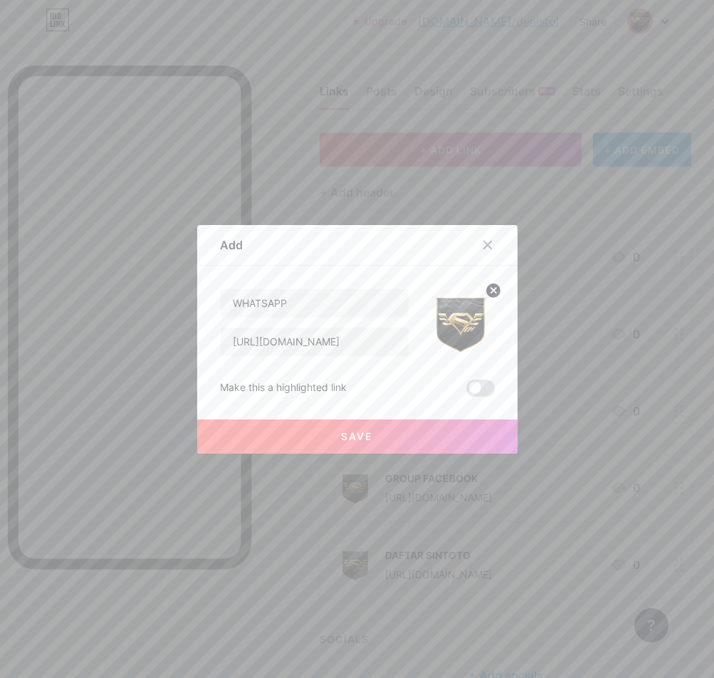
click at [350, 430] on span "Save" at bounding box center [357, 436] width 32 height 12
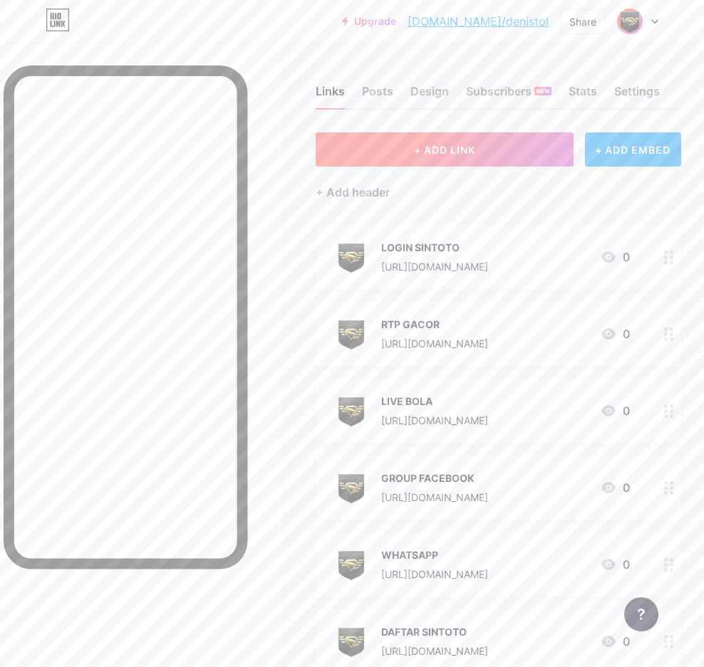
click at [475, 144] on span "+ ADD LINK" at bounding box center [444, 150] width 61 height 12
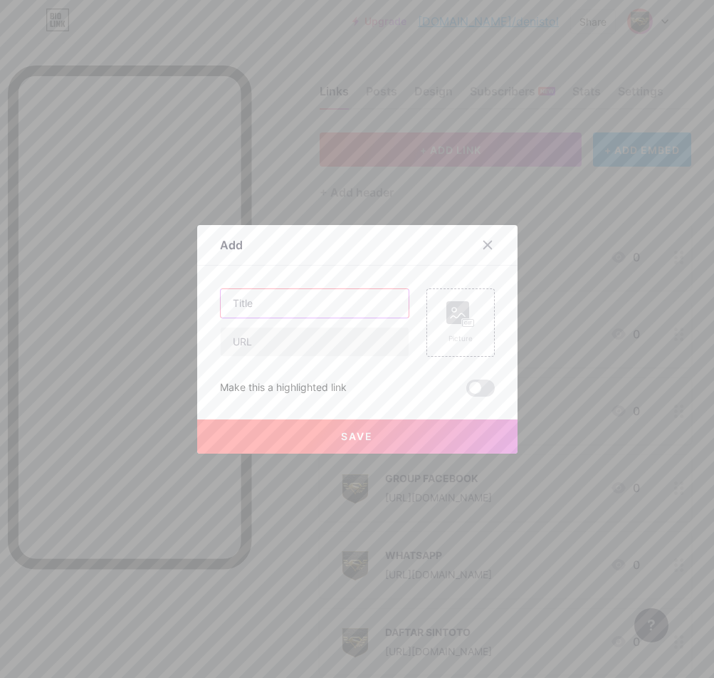
click at [305, 302] on input "text" at bounding box center [315, 303] width 188 height 28
paste input "TELEGRAM"
type input "TELEGRAM"
click at [340, 343] on input "text" at bounding box center [315, 342] width 188 height 28
paste input "[URL][DOMAIN_NAME]"
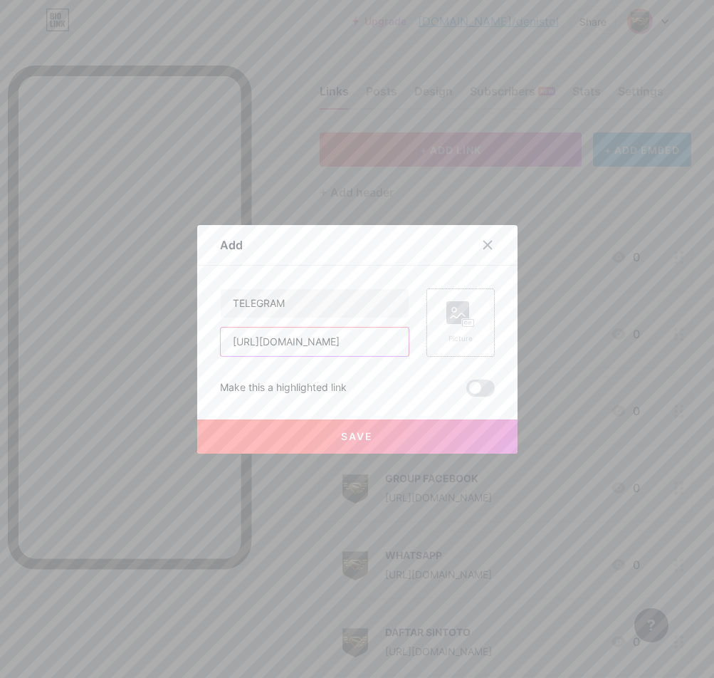
scroll to position [0, 7]
type input "[URL][DOMAIN_NAME]"
click at [462, 325] on rect at bounding box center [467, 322] width 11 height 7
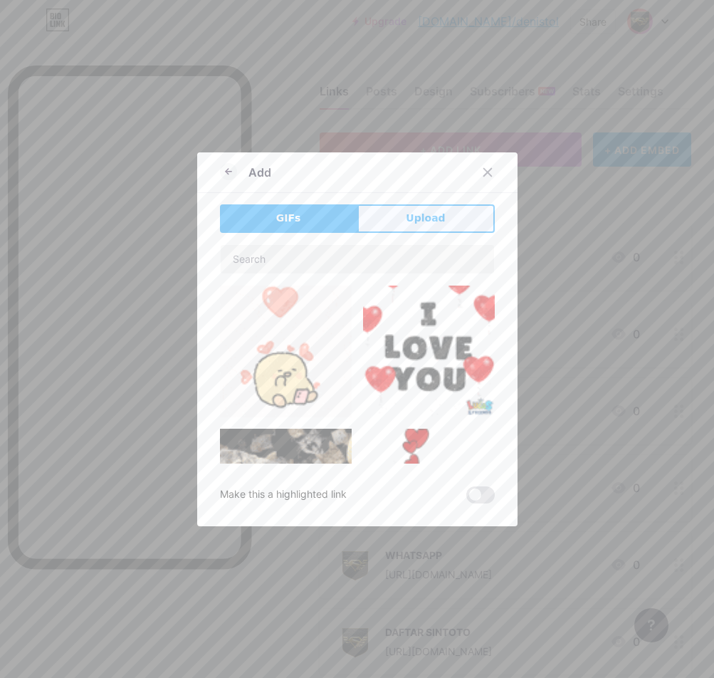
click at [382, 228] on button "Upload" at bounding box center [425, 218] width 137 height 28
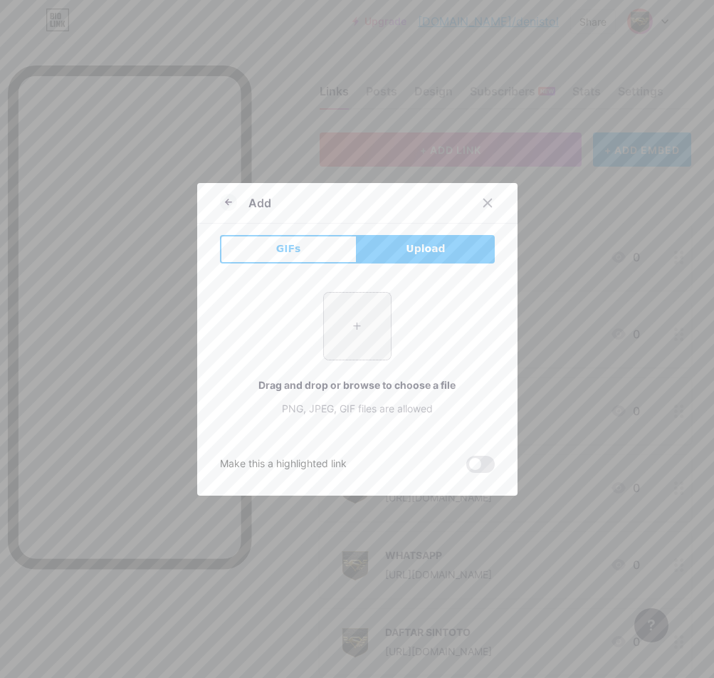
click at [329, 308] on input "file" at bounding box center [357, 326] width 67 height 67
type input "C:\fakepath\xxo3966A.png"
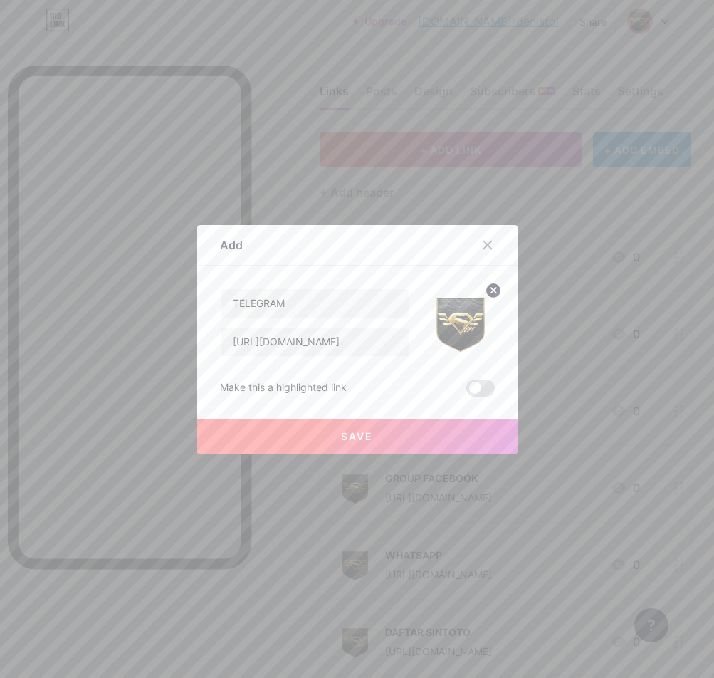
click at [341, 437] on span "Save" at bounding box center [357, 436] width 32 height 12
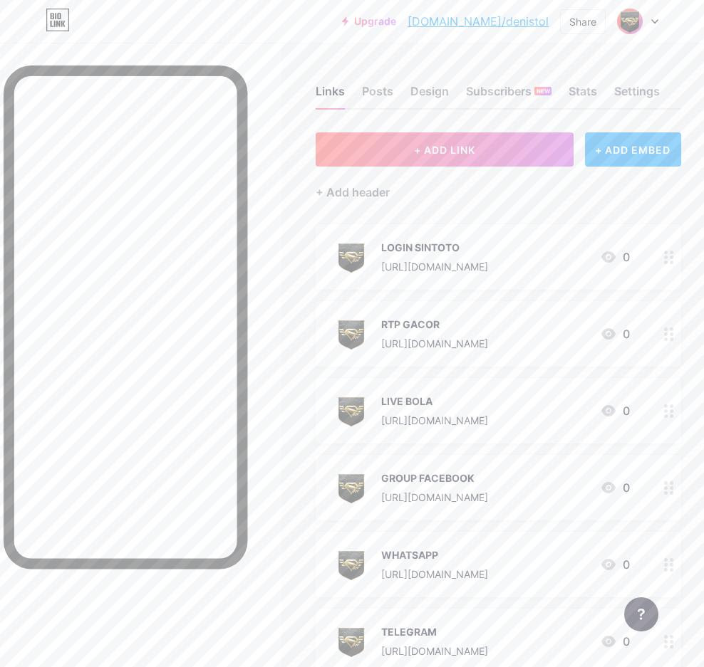
drag, startPoint x: 490, startPoint y: 487, endPoint x: 474, endPoint y: 404, distance: 84.2
click at [475, 382] on span "LOGIN SINTOTO https://loginwap.gelapsekali.com/sin 0 RTP GACOR https://rtp.gela…" at bounding box center [497, 487] width 365 height 527
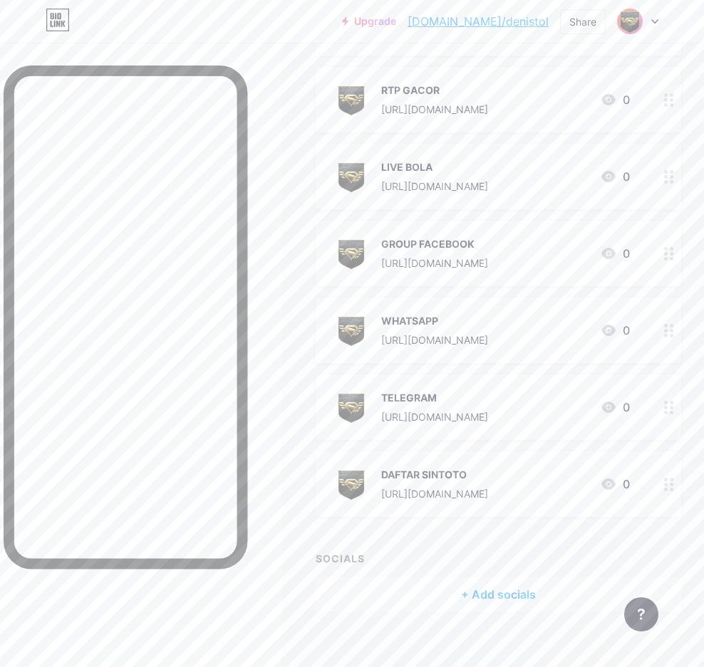
scroll to position [249, 0]
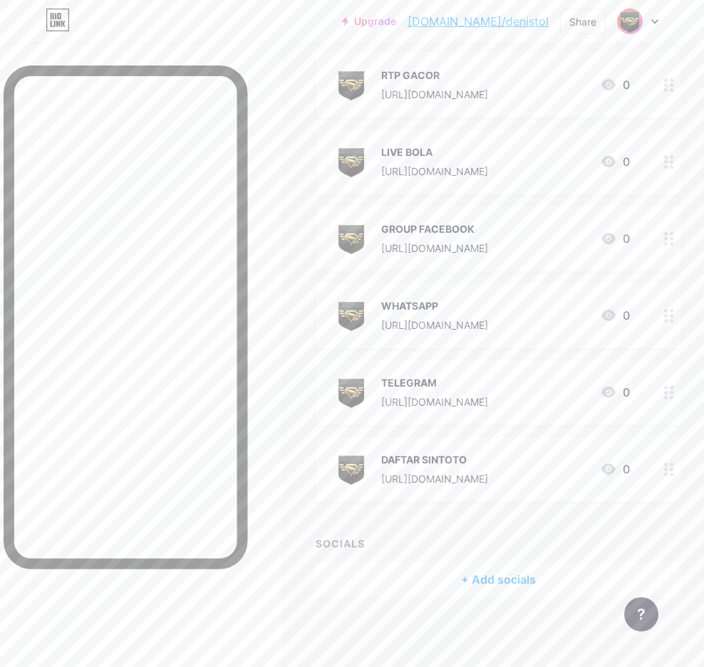
click at [488, 222] on div "GROUP FACEBOOK" at bounding box center [434, 228] width 107 height 15
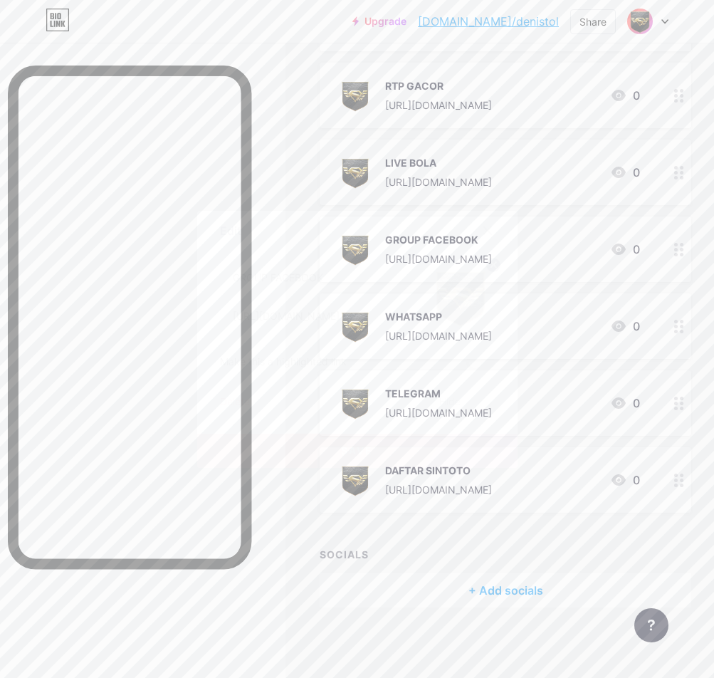
click at [487, 229] on icon at bounding box center [487, 230] width 11 height 11
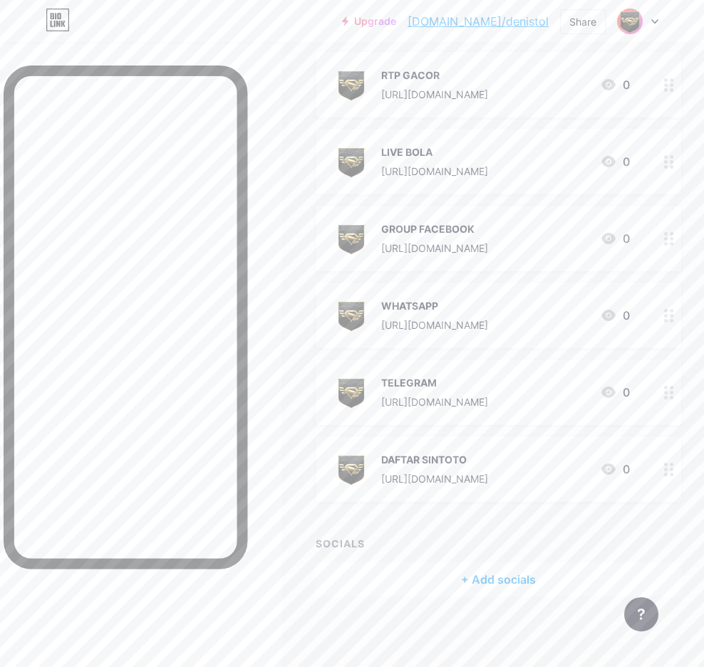
drag, startPoint x: 449, startPoint y: 240, endPoint x: 454, endPoint y: 138, distance: 101.9
click at [454, 138] on span "LOGIN SINTOTO https://loginwap.gelapsekali.com/sin 0 RTP GACOR https://rtp.gela…" at bounding box center [497, 238] width 365 height 527
click at [674, 236] on icon at bounding box center [669, 239] width 10 height 14
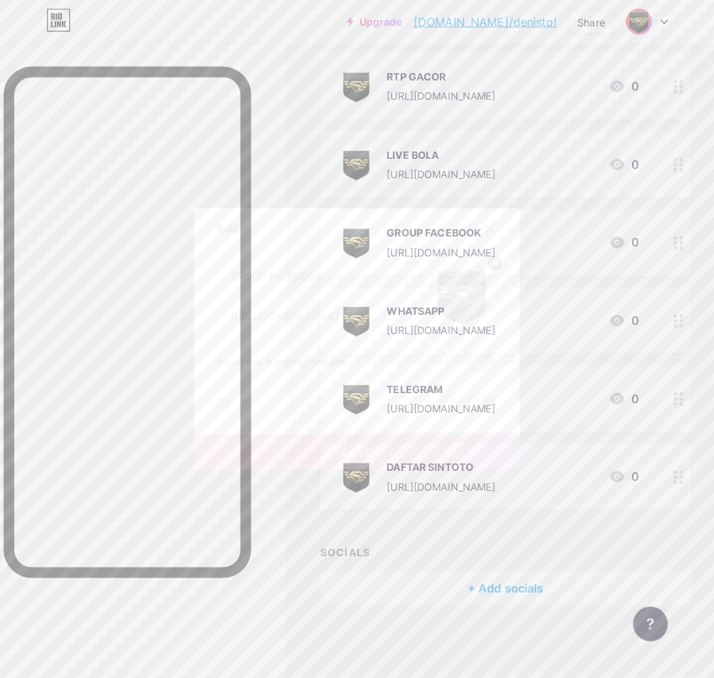
scroll to position [239, 0]
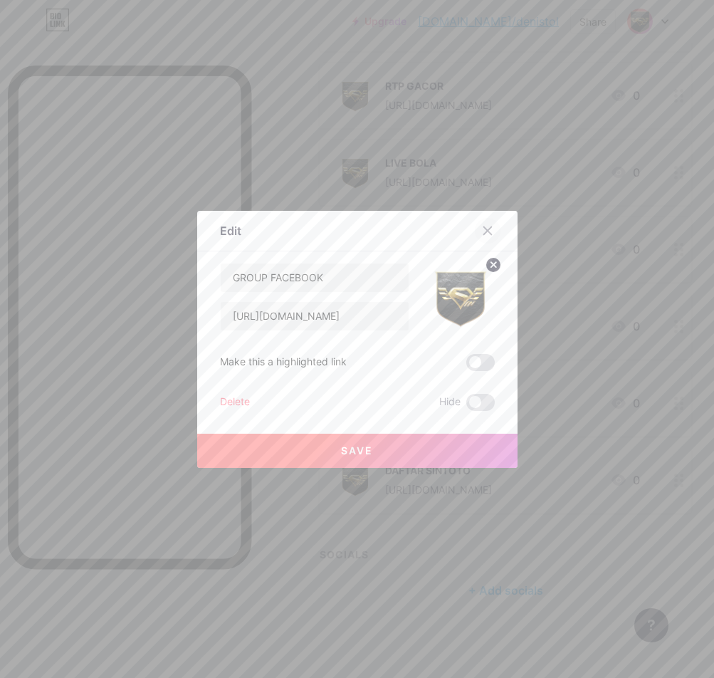
click at [478, 224] on div at bounding box center [488, 231] width 26 height 26
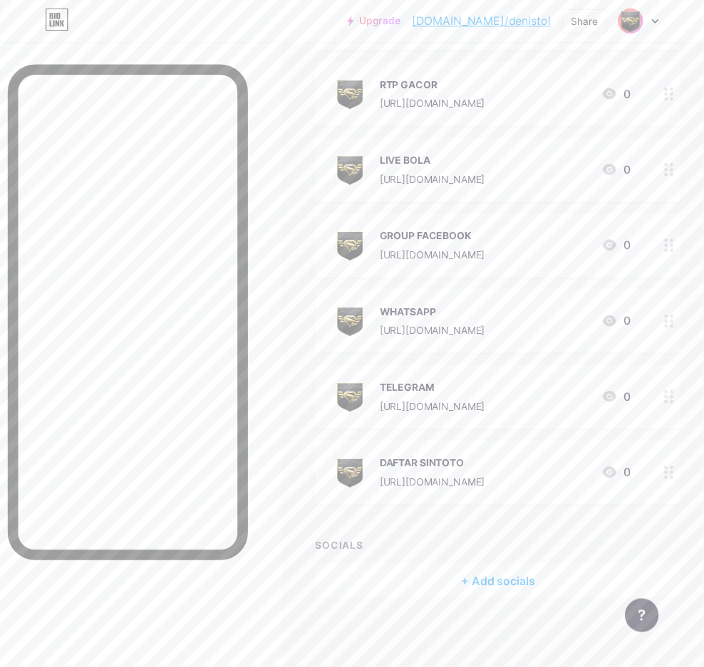
scroll to position [249, 0]
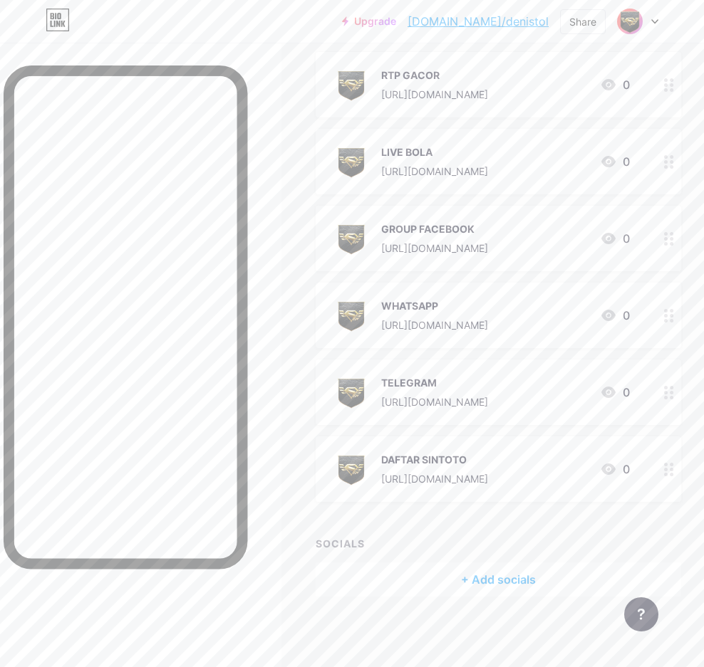
drag, startPoint x: 432, startPoint y: 458, endPoint x: 431, endPoint y: 307, distance: 151.0
click at [431, 307] on span "LOGIN SINTOTO https://loginwap.gelapsekali.com/sin 0 RTP GACOR https://rtp.gela…" at bounding box center [497, 238] width 365 height 527
click at [681, 469] on div at bounding box center [669, 469] width 24 height 66
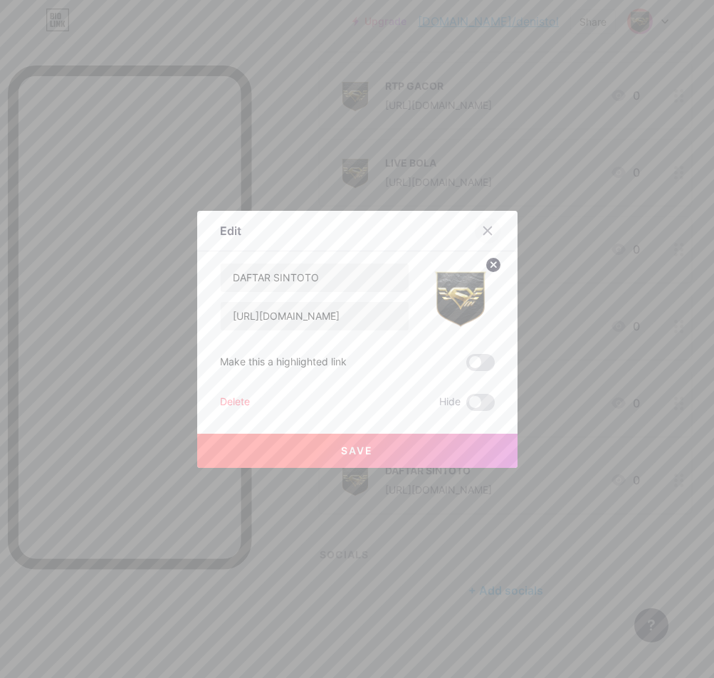
click at [486, 226] on icon at bounding box center [487, 230] width 8 height 8
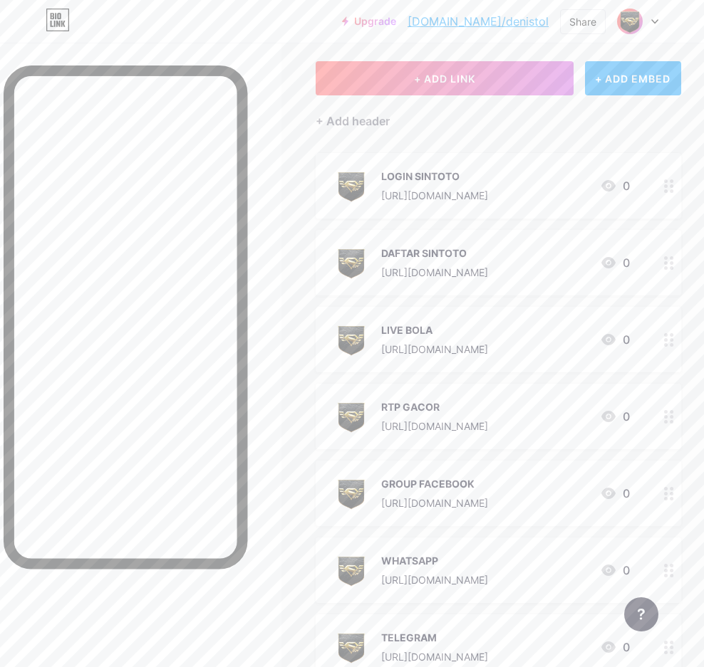
scroll to position [0, 0]
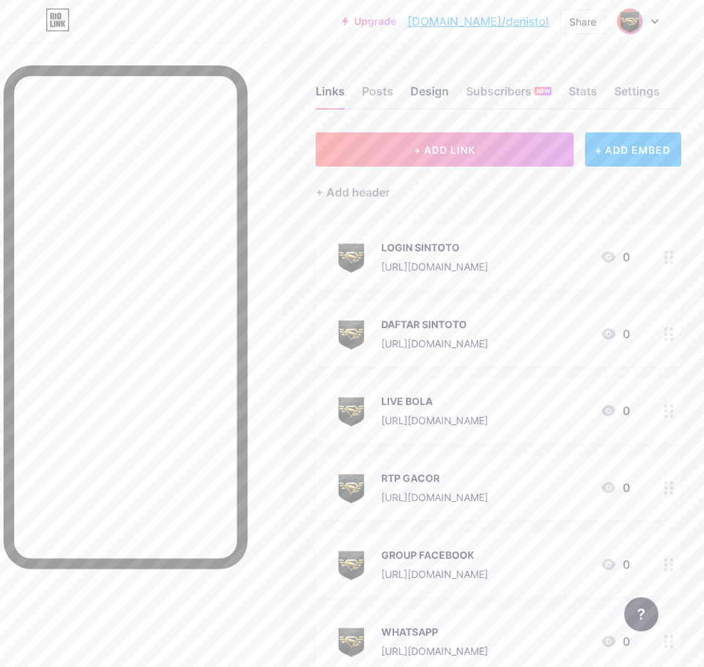
click at [428, 83] on div "Design" at bounding box center [429, 96] width 38 height 26
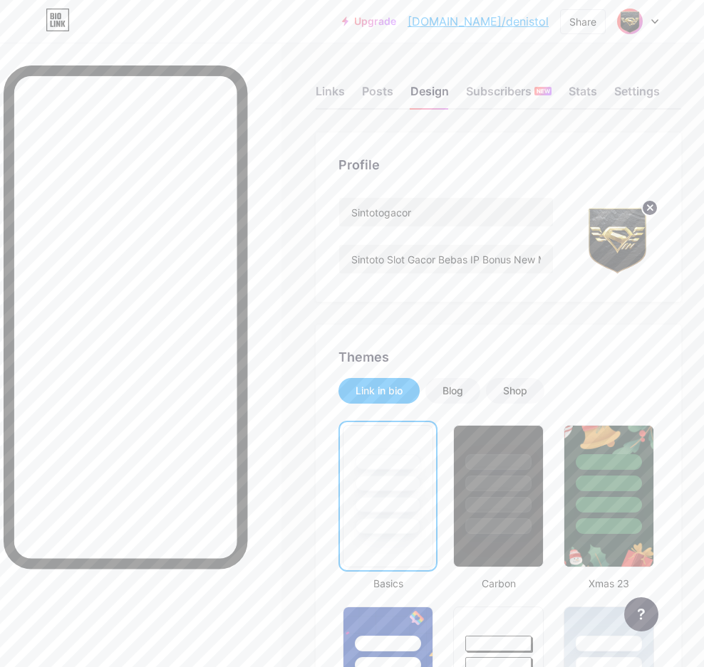
click at [422, 227] on div "Sintotogacor Sintoto Slot Gacor Bebas IP Bonus New Member" at bounding box center [445, 238] width 215 height 82
click at [431, 220] on input "Sintotogacor" at bounding box center [446, 212] width 214 height 28
click at [432, 225] on input "Sintotogacor" at bounding box center [446, 212] width 214 height 28
click at [422, 256] on input "Sintoto Slot Gacor Bebas IP Bonus New Member" at bounding box center [446, 259] width 214 height 28
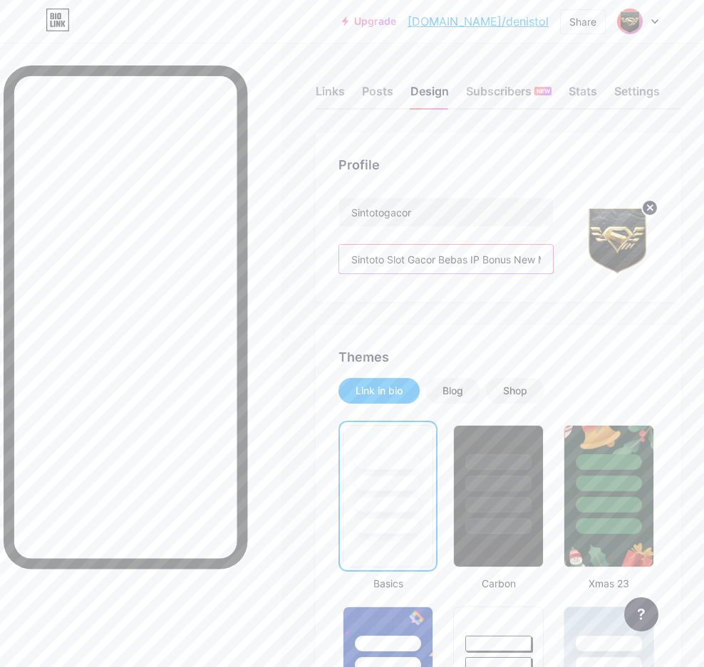
click at [422, 256] on input "Sintoto Slot Gacor Bebas IP Bonus New Member" at bounding box center [446, 259] width 214 height 28
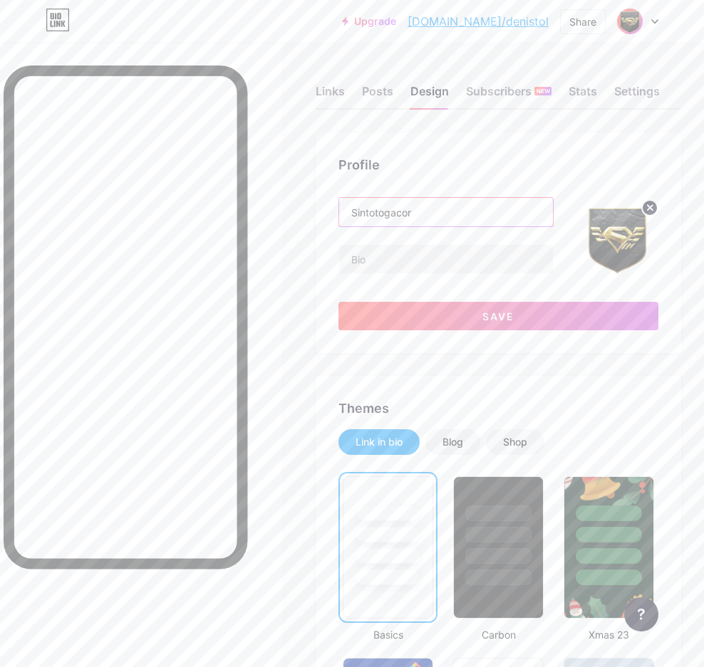
click at [429, 216] on input "Sintotogacor" at bounding box center [446, 212] width 214 height 28
paste input "Slot Gacor Bebas IP Bonus New Membe"
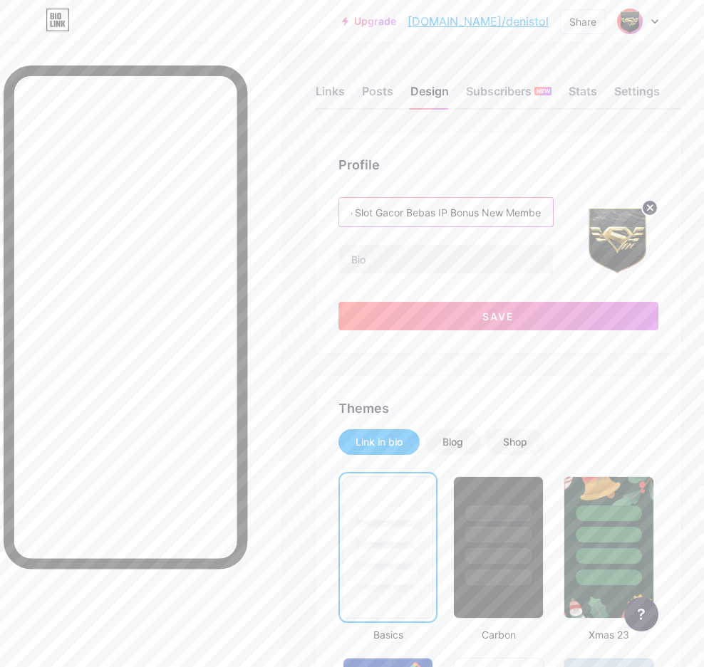
type input "Sintoto Slot Gacor Bebas IP Bonus New Member"
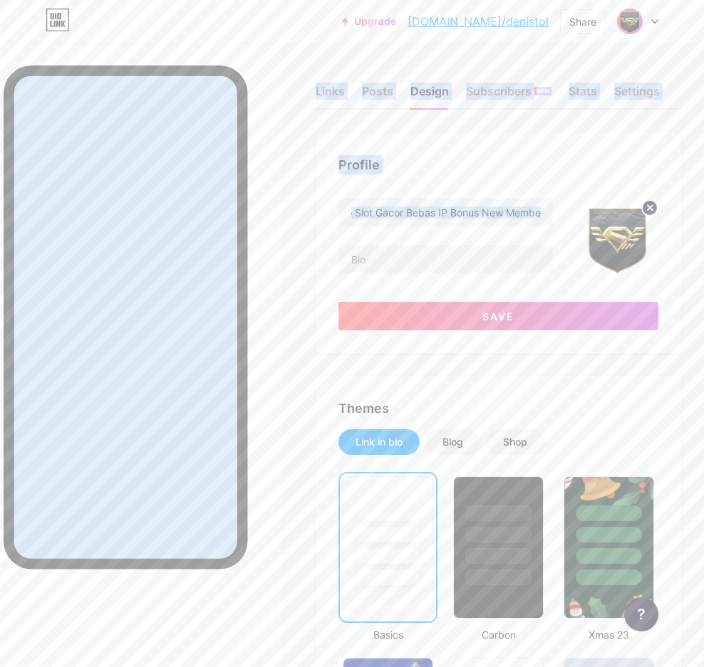
scroll to position [0, 0]
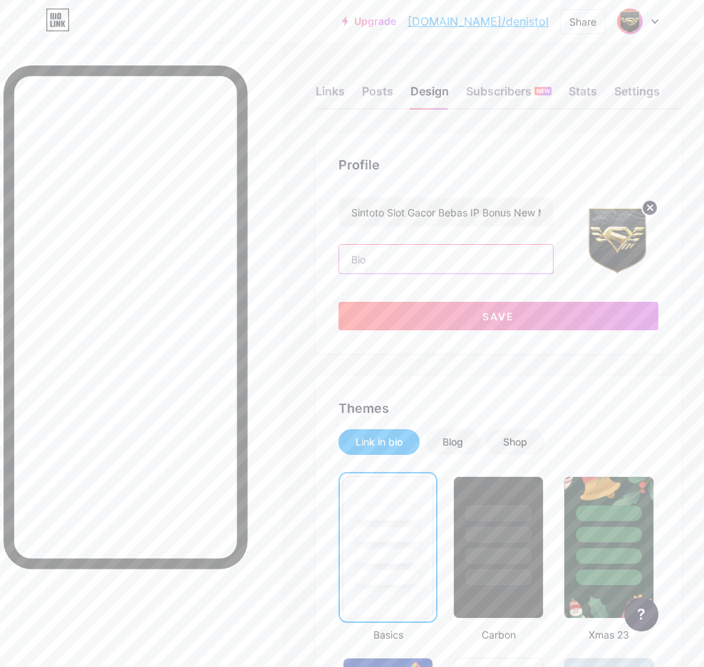
click at [390, 258] on input "text" at bounding box center [446, 259] width 214 height 28
click at [278, 231] on div at bounding box center [140, 376] width 281 height 667
click at [440, 211] on input "Sintoto Slot Gacor Bebas IP Bonus New Member" at bounding box center [446, 212] width 214 height 28
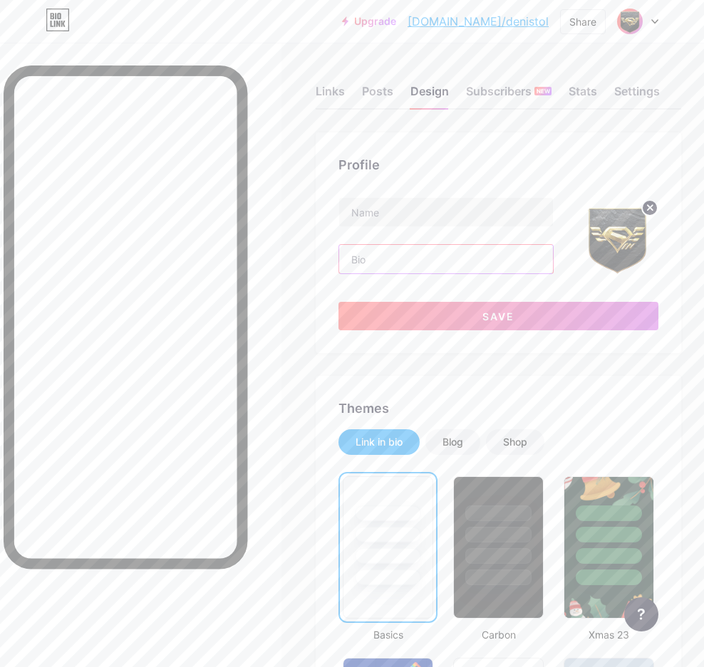
click at [447, 259] on input "text" at bounding box center [446, 259] width 214 height 28
click at [451, 211] on input "text" at bounding box center [446, 212] width 214 height 28
type input "s"
type input "SINTOTO LINK SLOT [GEOGRAPHIC_DATA]"
click at [404, 263] on input "text" at bounding box center [446, 259] width 214 height 28
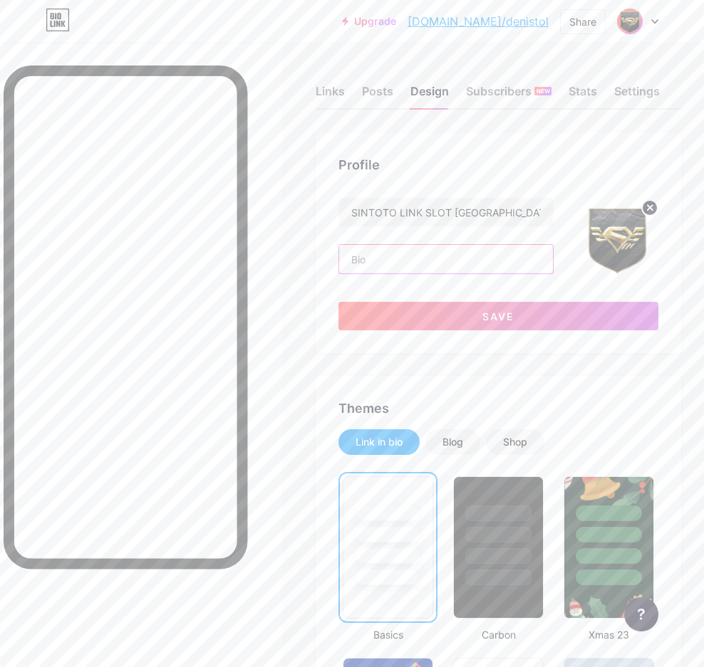
paste input "Sintoto Slot Gacor Bebas IP Bonus New Member"
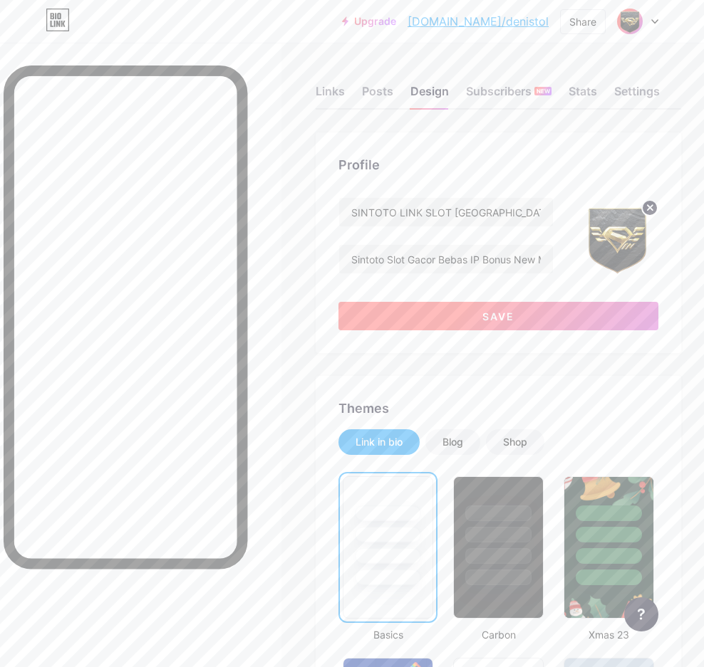
click at [411, 313] on button "Save" at bounding box center [498, 316] width 320 height 28
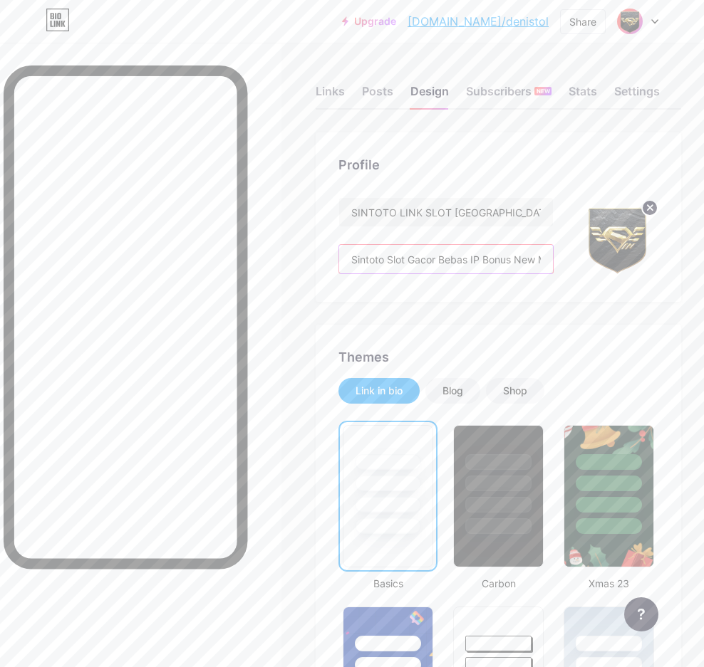
click at [456, 262] on input "Sintoto Slot Gacor Bebas IP Bonus New Member" at bounding box center [446, 259] width 214 height 28
paste input "Gacor adalah sebuah situs atau platform prediksi dan informasi seputar permaina…"
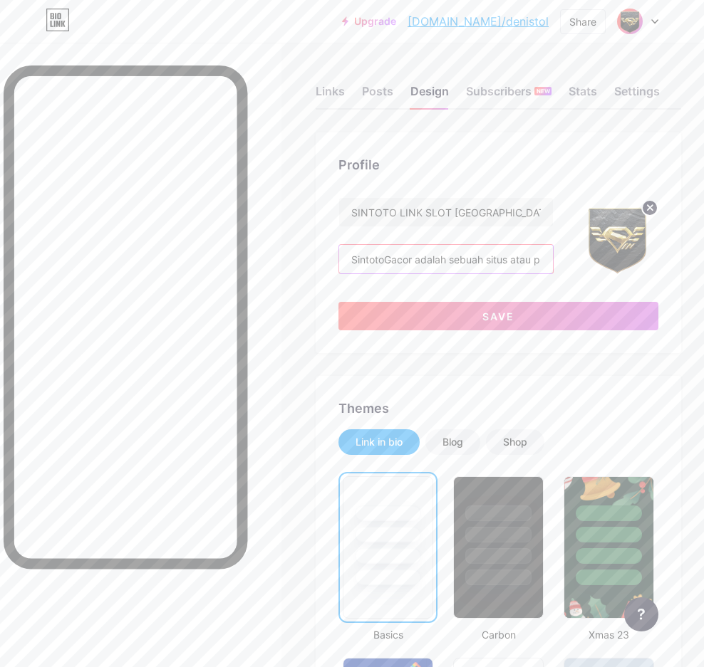
click at [387, 261] on input "SintotoGacor adalah sebuah situs atau platform prediksi dan informasi seputar p…" at bounding box center [446, 259] width 214 height 28
click at [488, 253] on input "SINTOTO adalah sebuah situs atau platform prediksi dan informasi seputar permai…" at bounding box center [446, 259] width 214 height 28
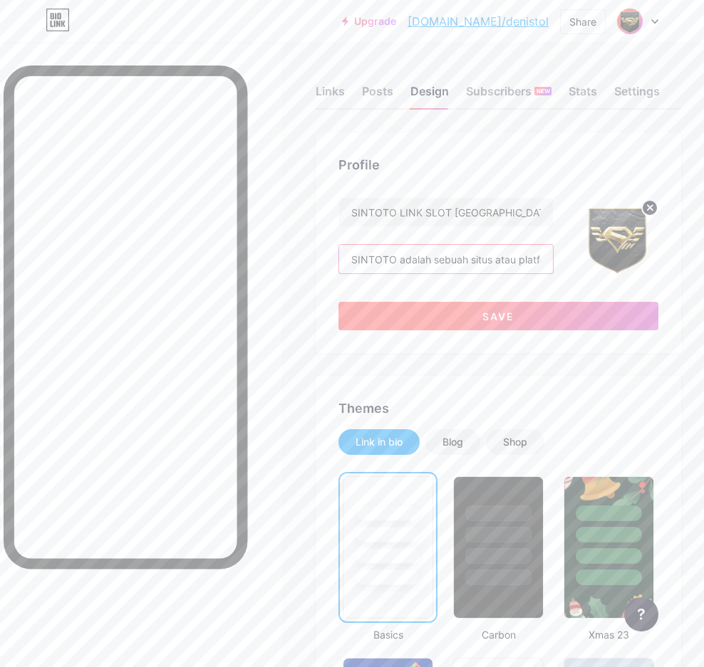
type input "SINTOTO adalah sebuah situs atau platform prediksi dan informasi seputar permai…"
click at [503, 318] on span "Save" at bounding box center [498, 316] width 32 height 12
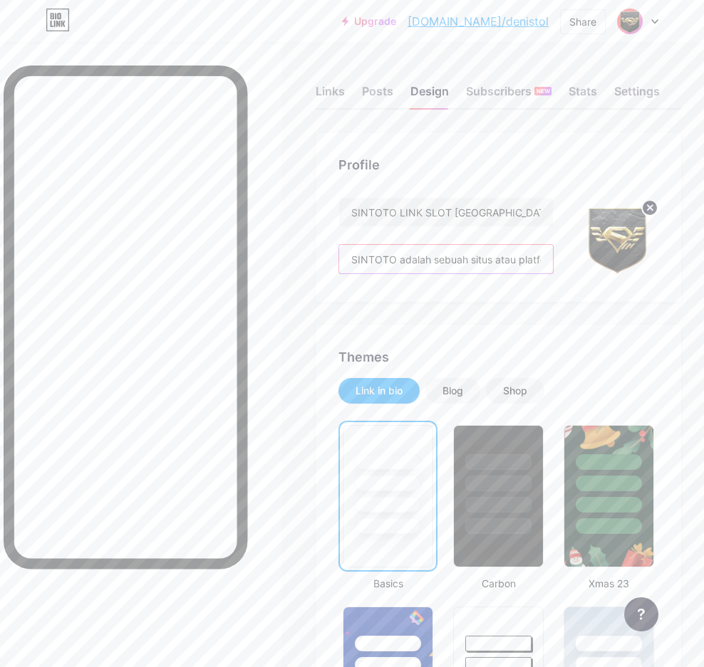
click at [406, 254] on input "SINTOTO adalah sebuah situs atau platform prediksi dan informasi seputar permai…" at bounding box center [446, 259] width 214 height 28
click at [407, 254] on input "SINTOTO adalah sebuah situs atau platform prediksi dan informasi seputar permai…" at bounding box center [446, 259] width 214 height 28
click at [526, 519] on div at bounding box center [498, 527] width 68 height 16
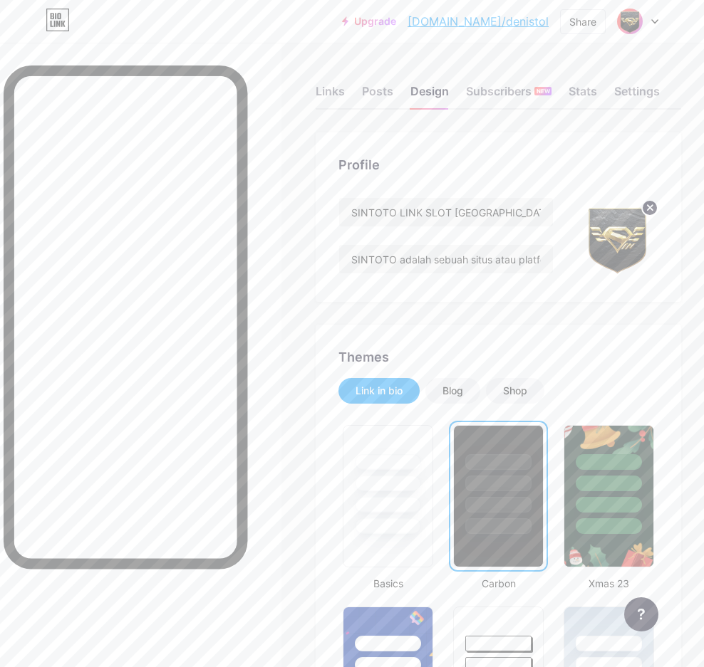
scroll to position [214, 0]
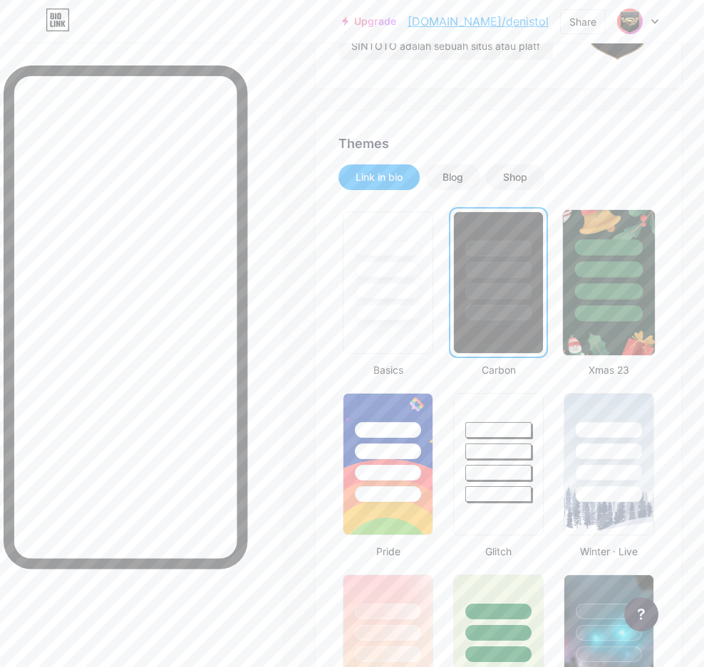
click at [642, 242] on div at bounding box center [609, 247] width 68 height 16
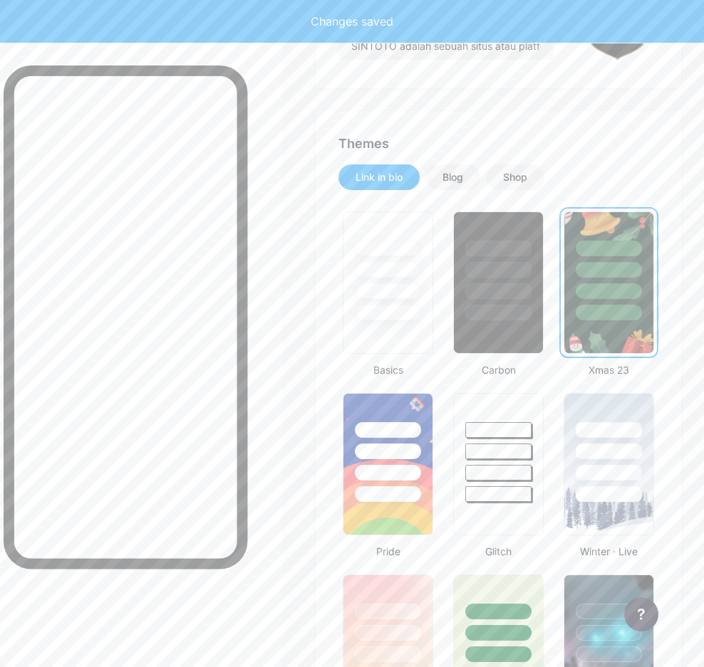
click at [639, 266] on div at bounding box center [608, 270] width 66 height 16
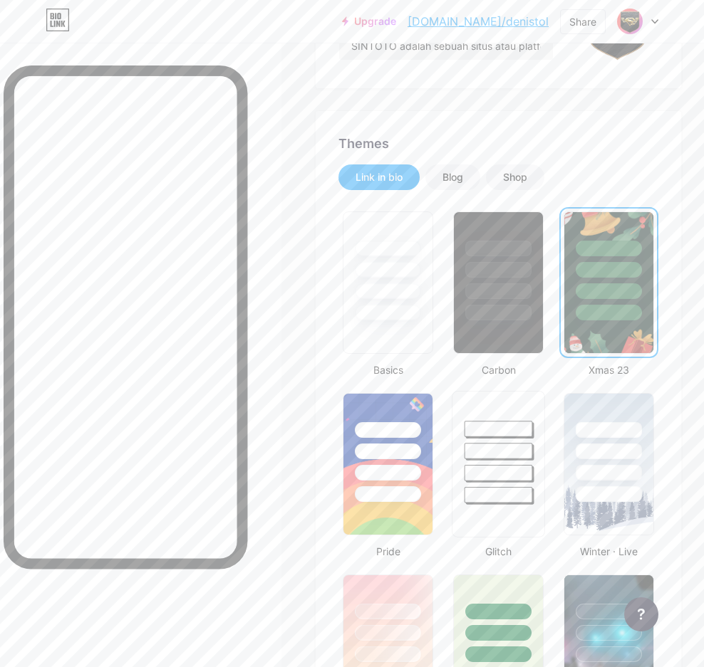
scroll to position [427, 0]
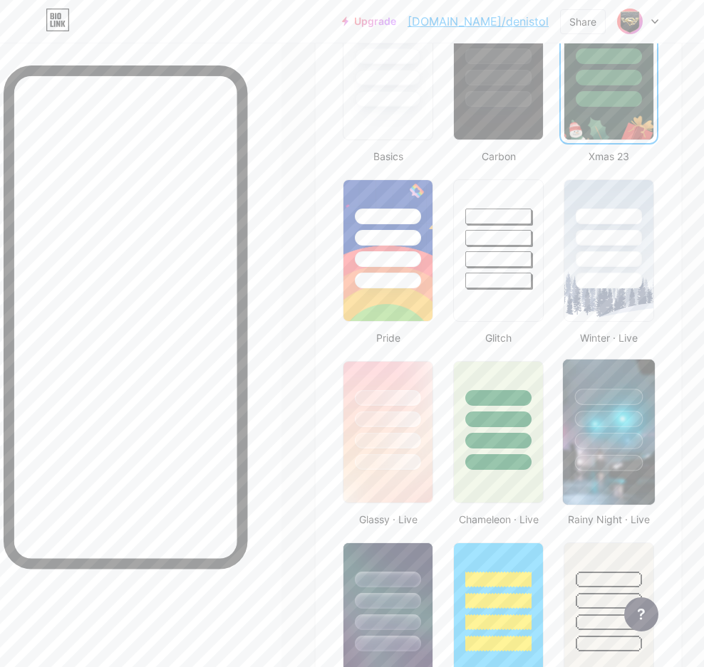
click at [595, 406] on div at bounding box center [609, 416] width 92 height 112
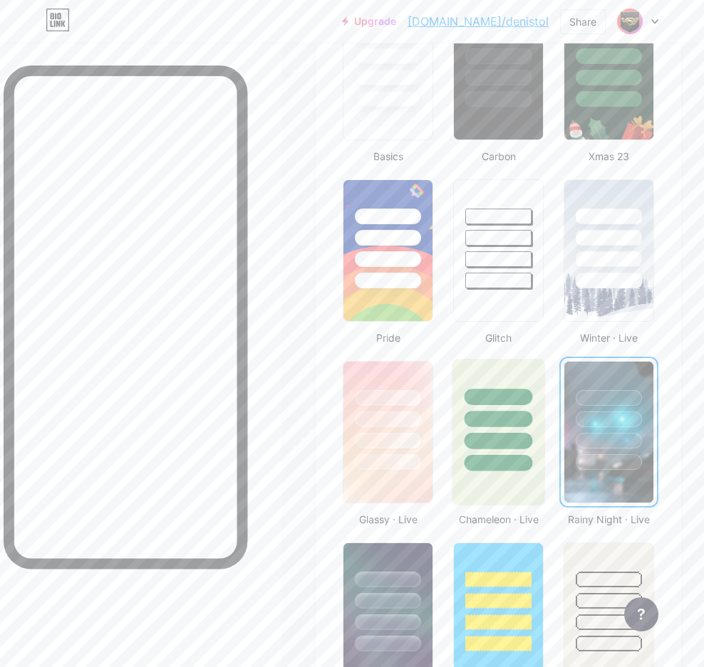
click at [516, 426] on div at bounding box center [498, 419] width 68 height 16
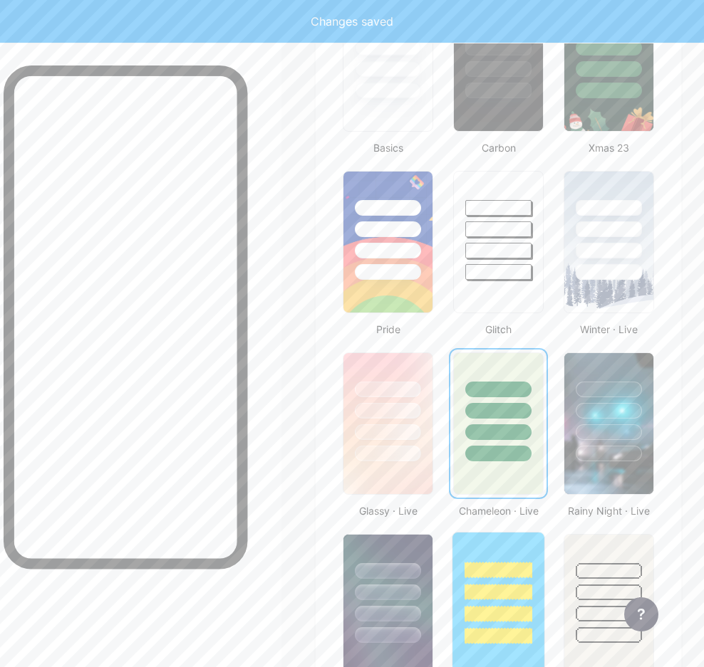
scroll to position [498, 0]
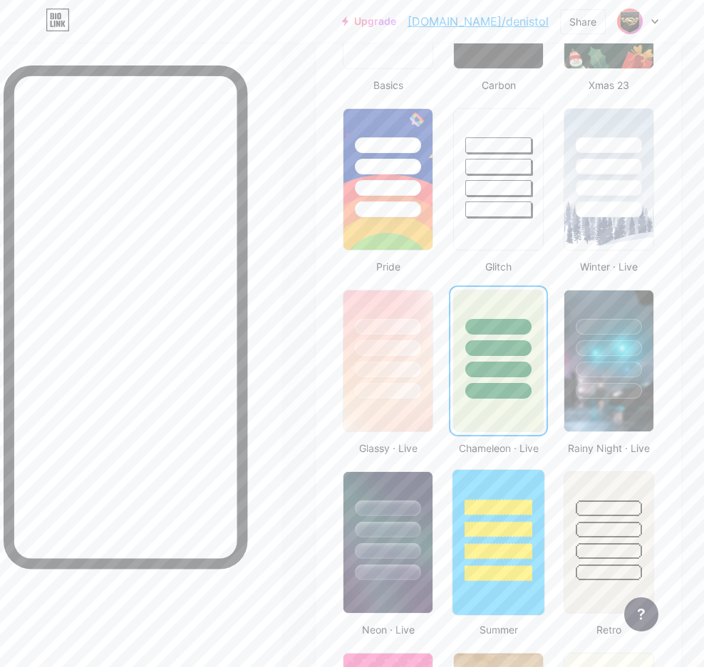
click at [513, 521] on div at bounding box center [498, 529] width 68 height 16
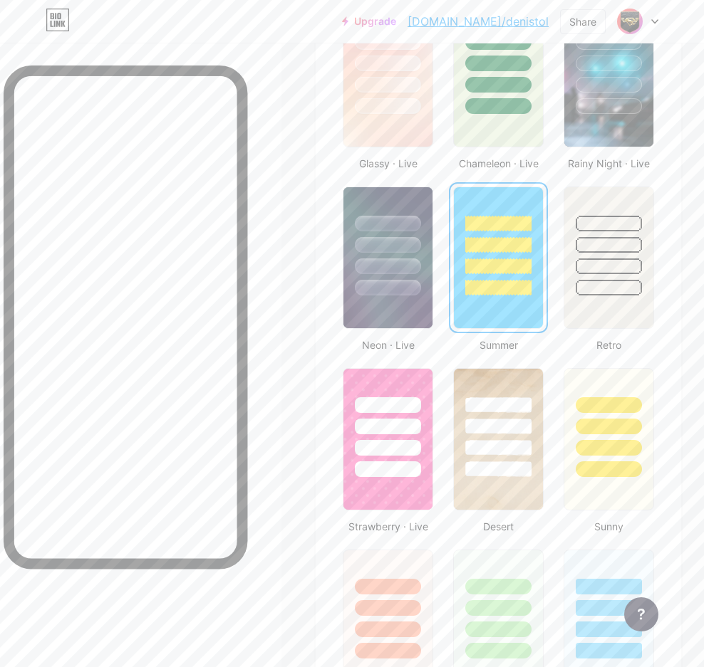
scroll to position [1068, 0]
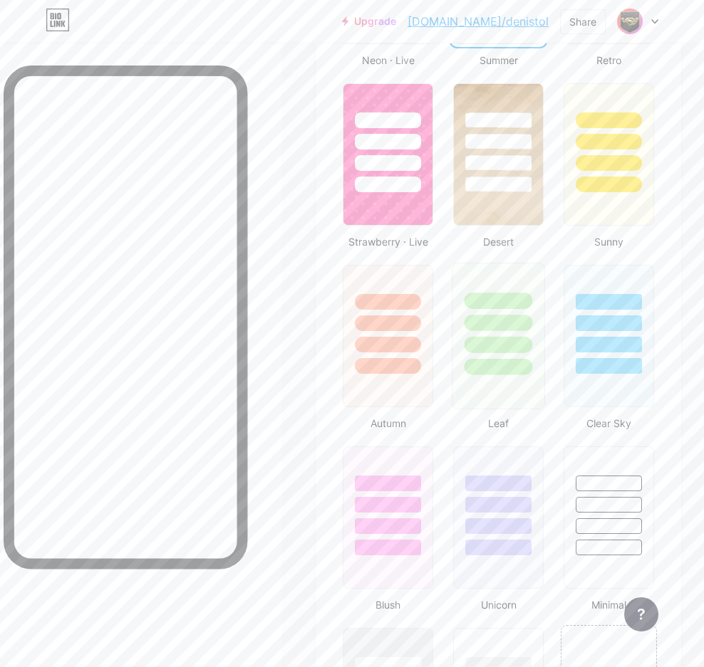
click at [491, 342] on div at bounding box center [498, 345] width 68 height 16
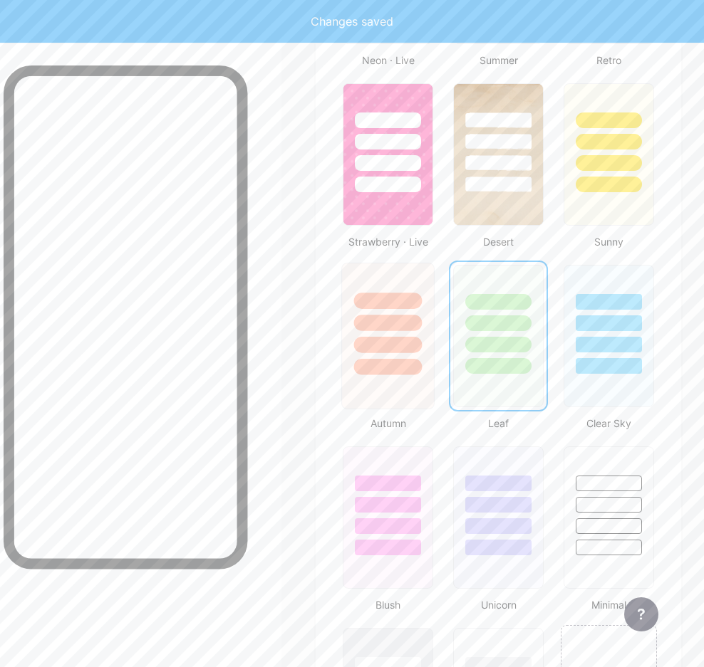
click at [357, 333] on div at bounding box center [388, 319] width 92 height 112
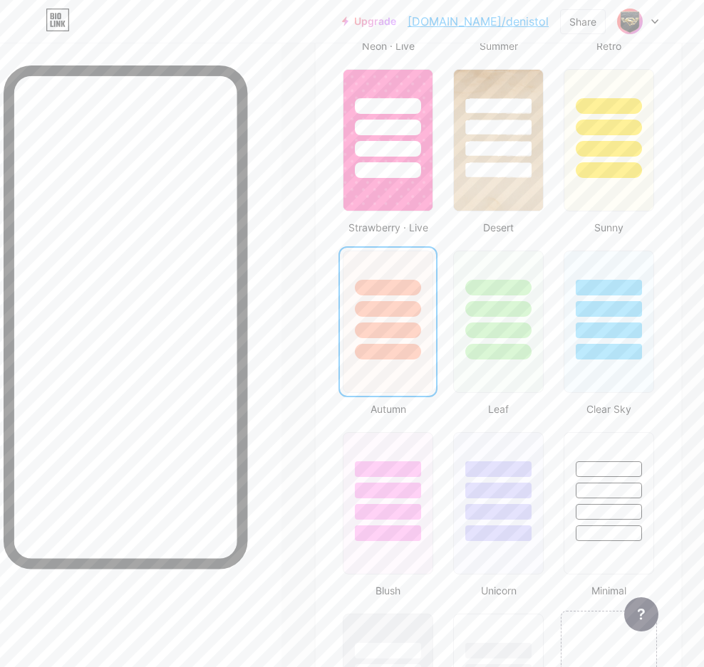
scroll to position [997, 0]
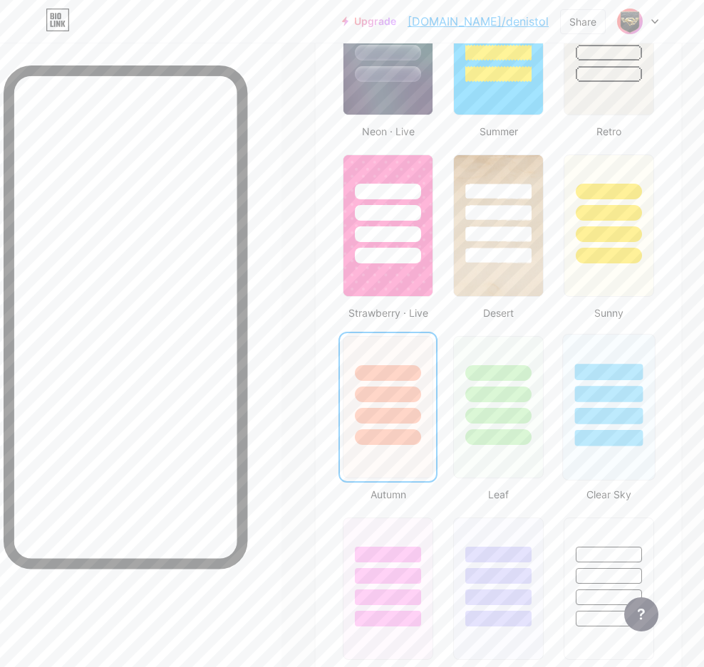
click at [620, 381] on div at bounding box center [609, 391] width 92 height 112
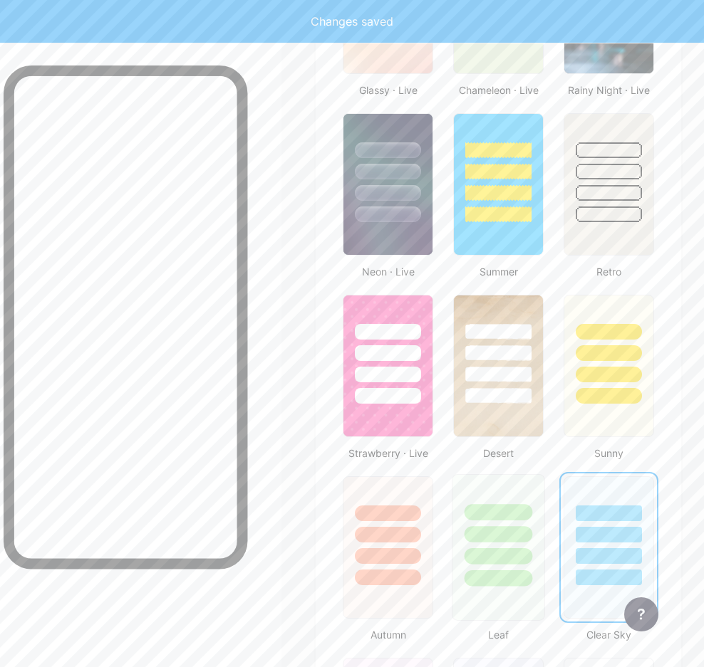
scroll to position [854, 0]
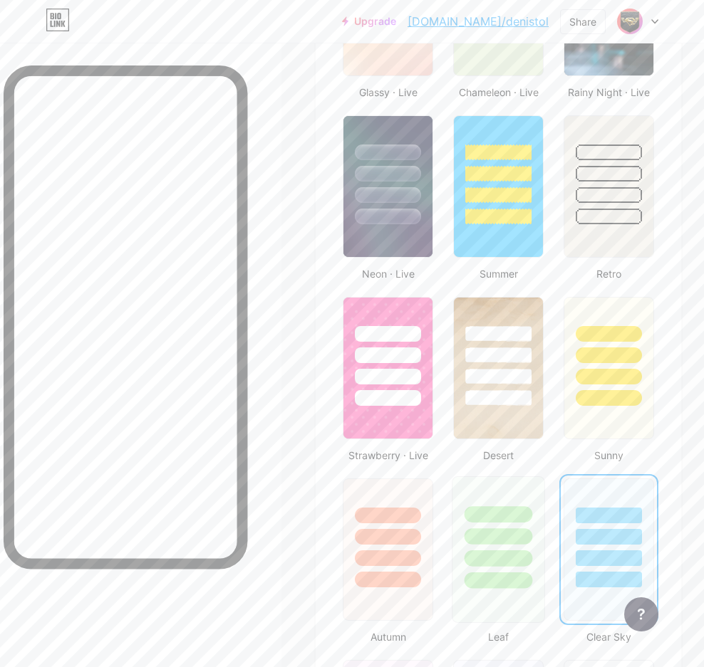
click at [511, 382] on div at bounding box center [498, 377] width 66 height 16
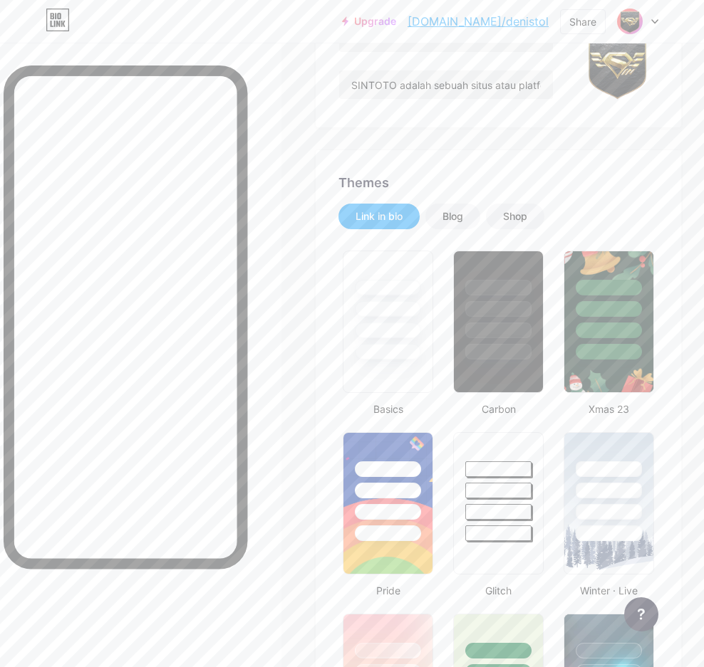
scroll to position [0, 0]
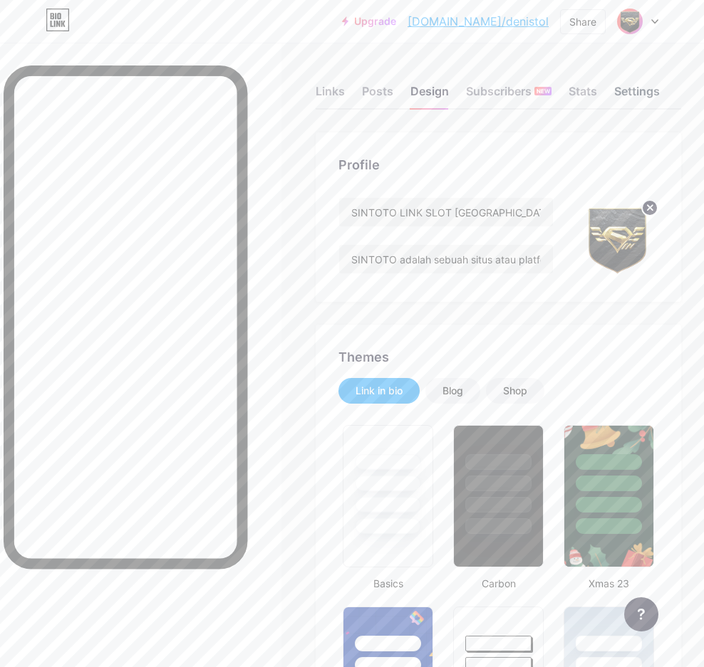
click at [639, 97] on div "Settings" at bounding box center [637, 96] width 46 height 26
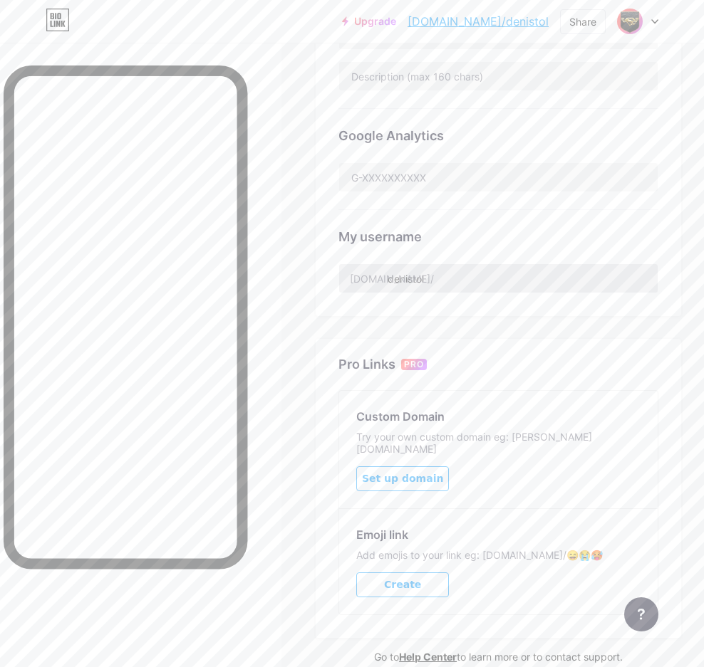
scroll to position [459, 0]
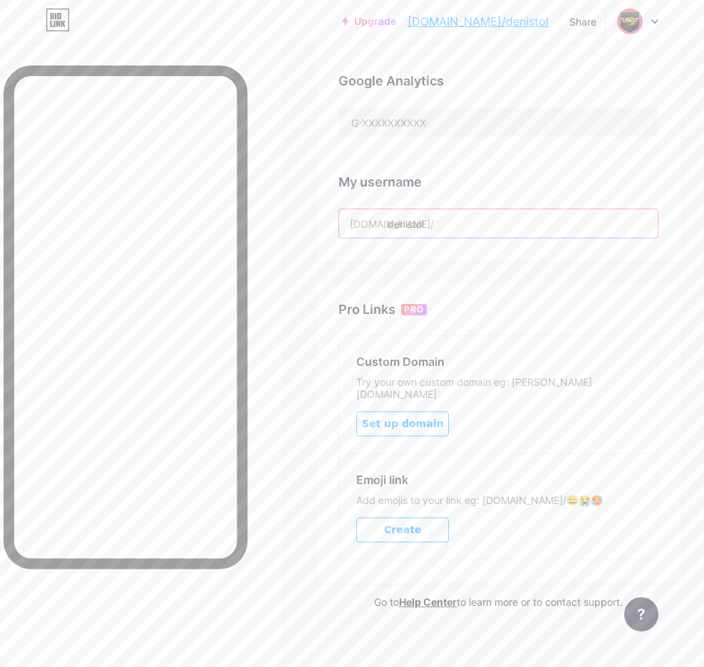
click at [449, 211] on input "denistol" at bounding box center [498, 223] width 318 height 28
click at [419, 229] on input "denistol" at bounding box center [498, 223] width 318 height 28
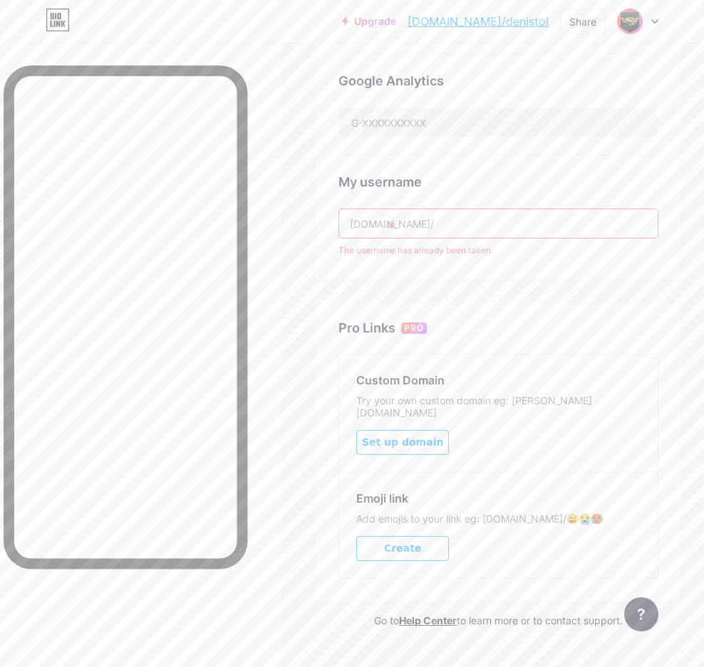
type input "s"
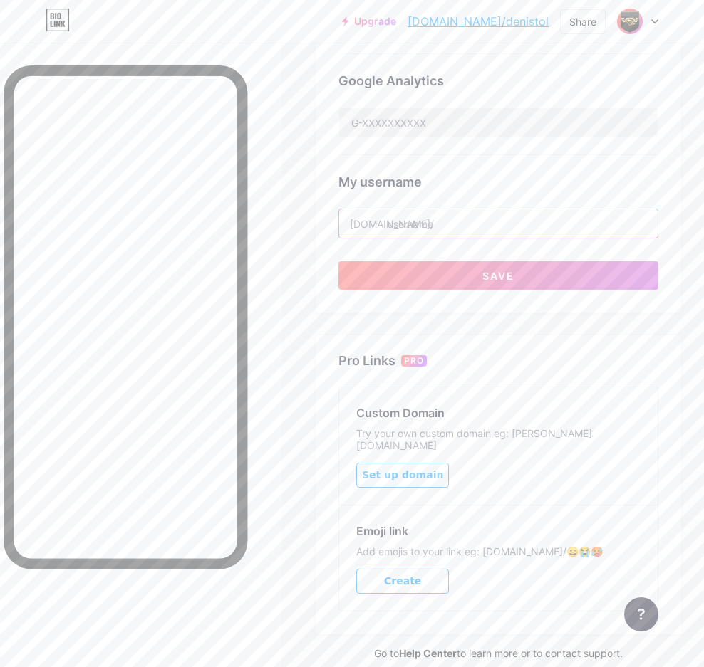
type input "s"
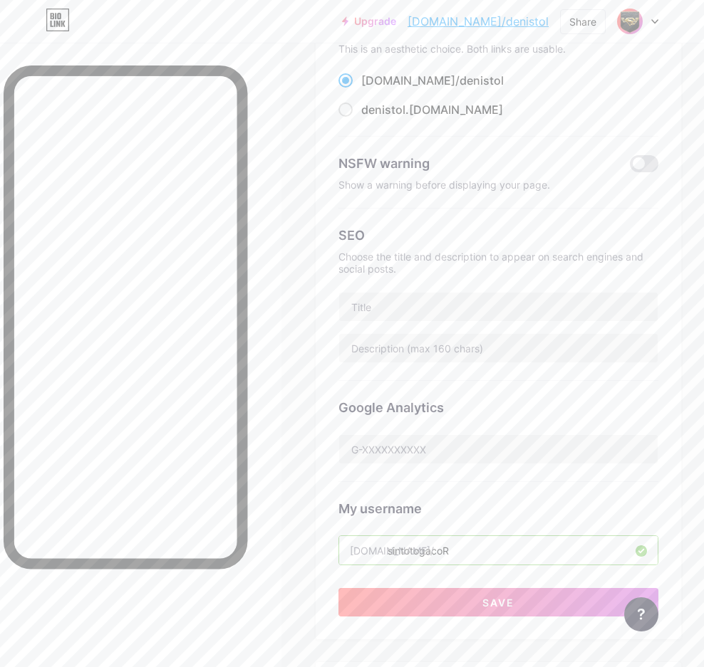
scroll to position [103, 0]
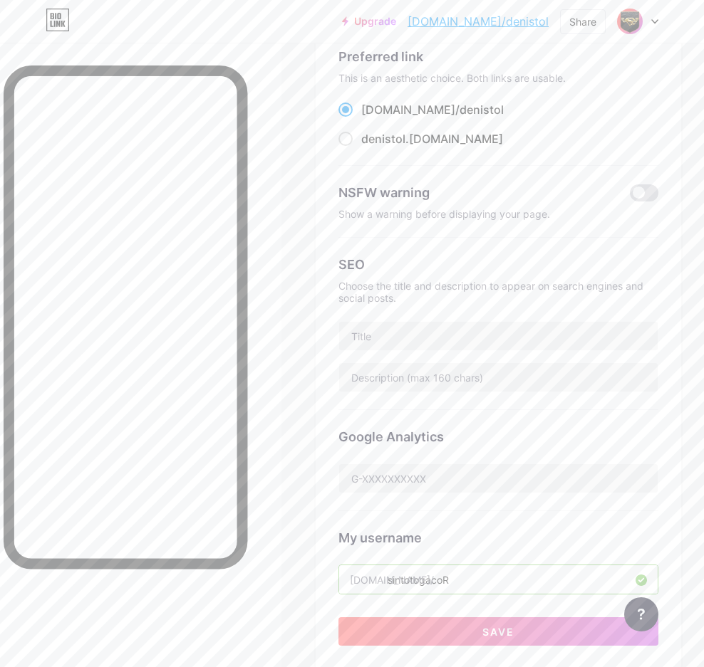
type input "sintotogacoR"
click at [394, 287] on div "Choose the title and description to appear on search engines and social posts." at bounding box center [498, 292] width 320 height 24
click at [378, 277] on div "SEO Choose the title and description to appear on search engines and social pos…" at bounding box center [498, 324] width 320 height 172
click at [376, 319] on div "SEO Choose the title and description to appear on search engines and social pos…" at bounding box center [498, 324] width 320 height 172
click at [380, 339] on input "text" at bounding box center [498, 336] width 318 height 28
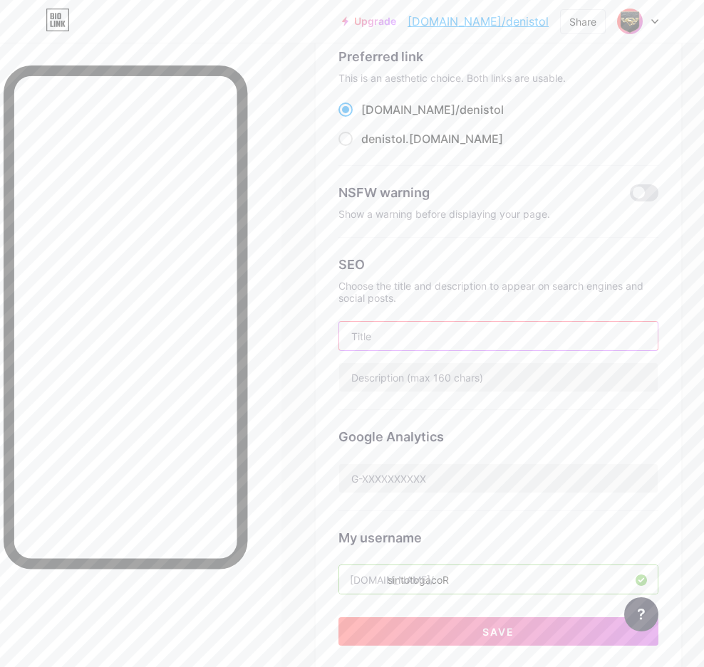
click at [392, 328] on input "text" at bounding box center [498, 336] width 318 height 28
paste input "SINTOTO LINK SLOT [GEOGRAPHIC_DATA]"
type input "SINTOTO LINK SLOT [GEOGRAPHIC_DATA]"
click at [450, 377] on input "text" at bounding box center [498, 377] width 318 height 28
paste input "SINTOTO adalah sebuah situs atau platform prediksi dan informasi seputar permai…"
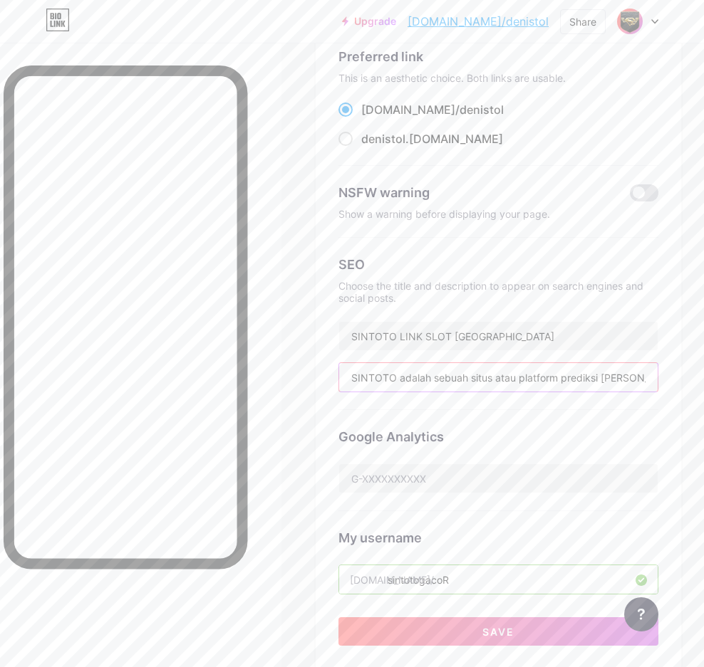
scroll to position [0, 376]
type input "SINTOTO adalah sebuah situs atau platform prediksi dan informasi seputar permai…"
click at [287, 469] on div "Links Posts Design Subscribers NEW Stats Settings Preferred link This is an aes…" at bounding box center [352, 514] width 704 height 1148
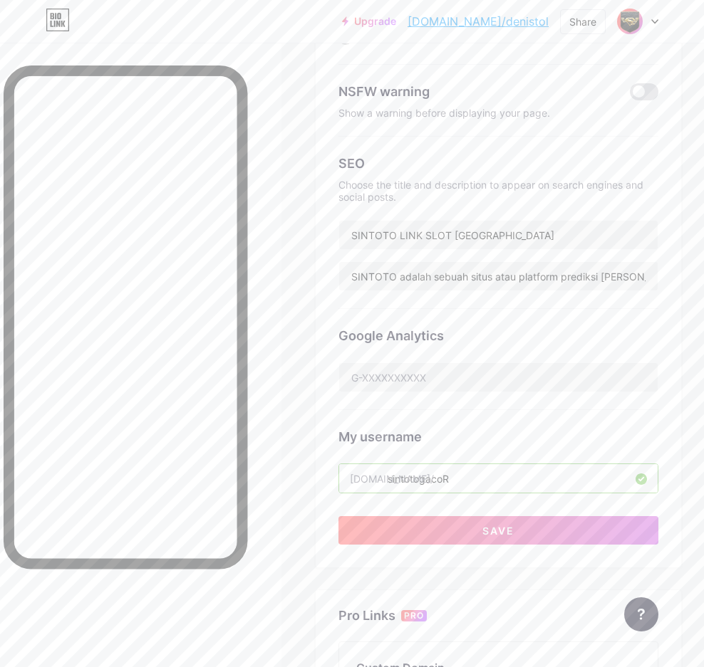
scroll to position [174, 0]
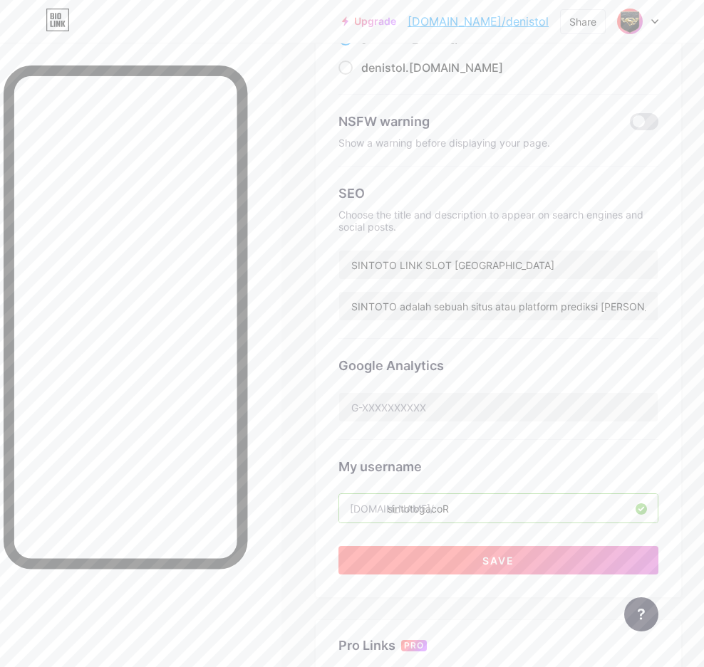
click at [484, 558] on button "Save" at bounding box center [498, 560] width 320 height 28
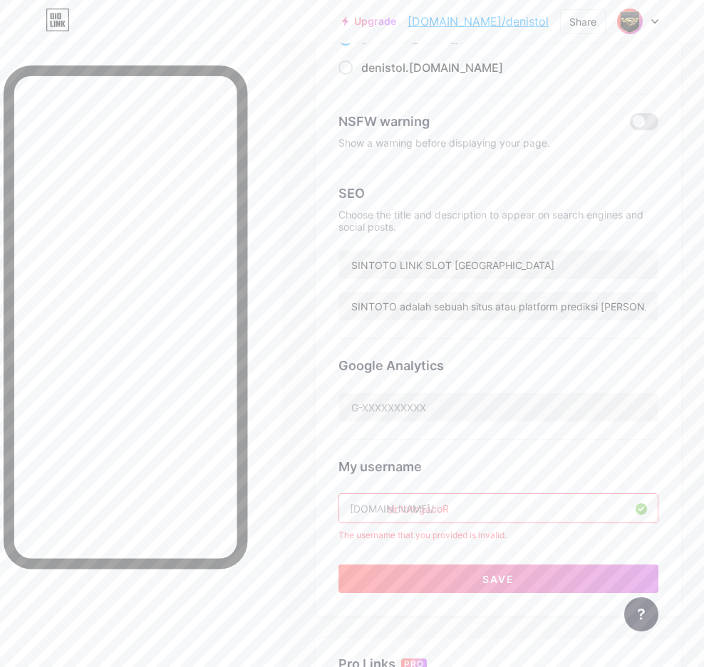
click at [513, 497] on input "sintotogacoR" at bounding box center [498, 508] width 318 height 28
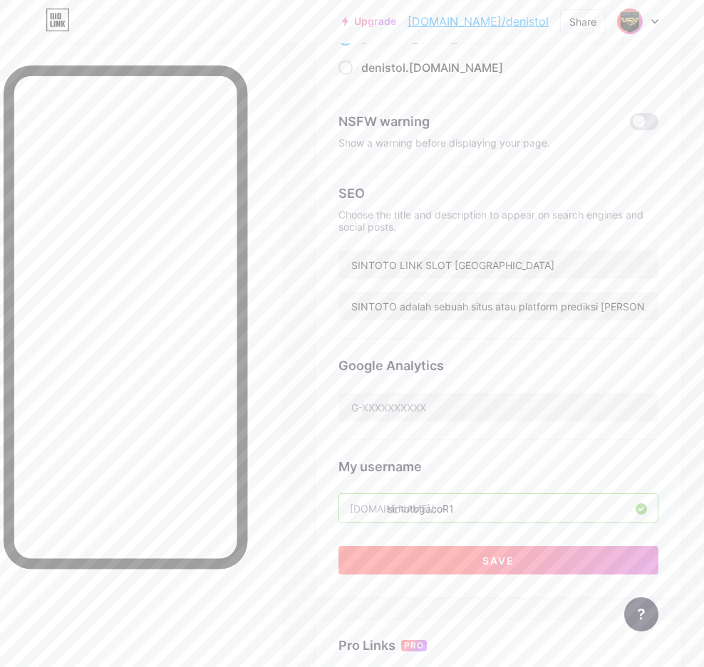
click at [508, 570] on button "Save" at bounding box center [498, 560] width 320 height 28
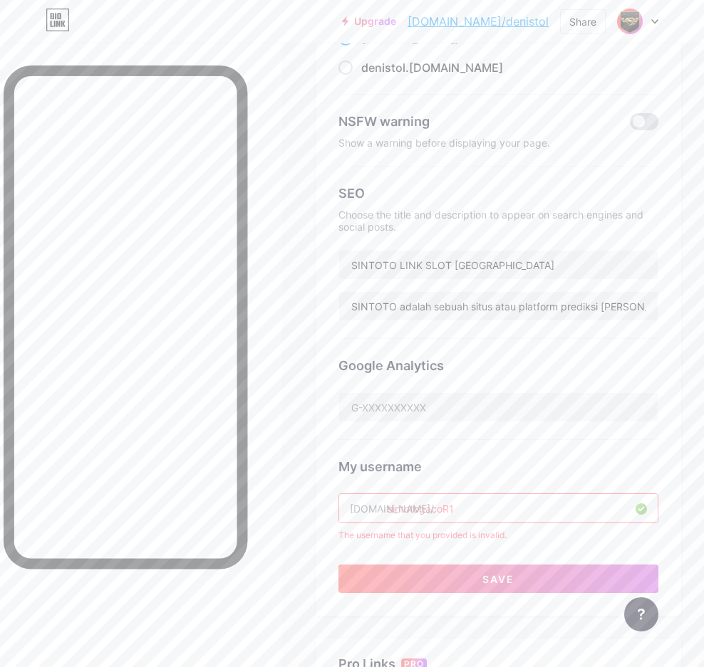
click at [500, 502] on input "sintotogacoR1" at bounding box center [498, 508] width 318 height 28
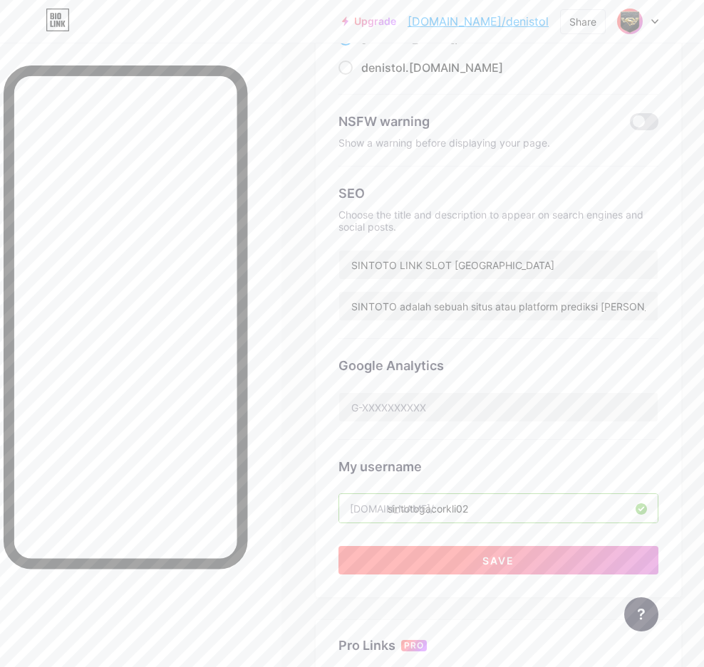
type input "sintotogacorkli02"
drag, startPoint x: 498, startPoint y: 567, endPoint x: 498, endPoint y: 576, distance: 9.3
click at [498, 576] on div "Preferred link This is an aesthetic choice. Both links are usable. bio.link/ de…" at bounding box center [497, 278] width 365 height 639
click at [513, 551] on button "Save" at bounding box center [498, 560] width 320 height 28
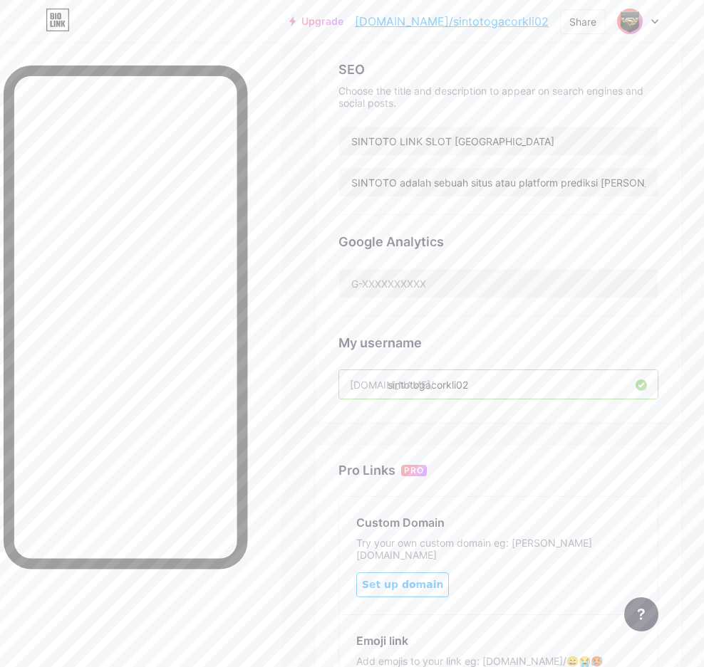
scroll to position [387, 0]
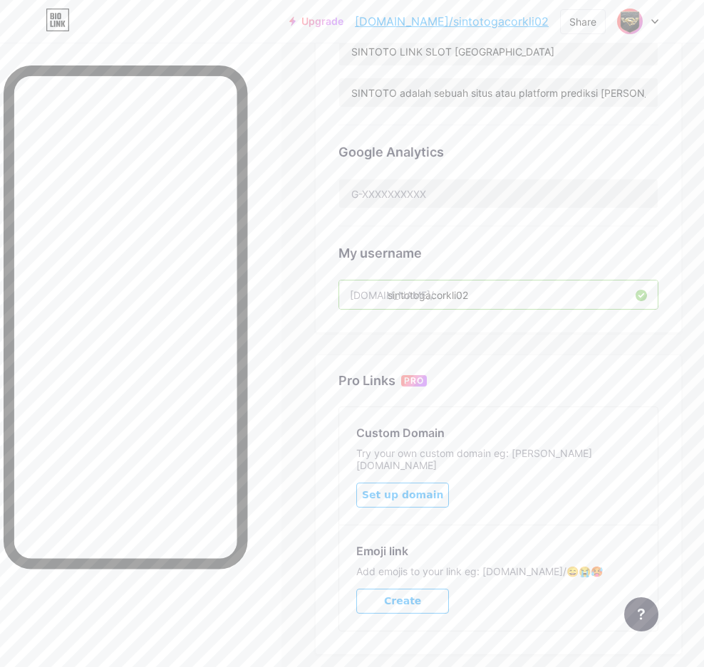
click at [429, 298] on input "sintotogacorkli02" at bounding box center [498, 295] width 318 height 28
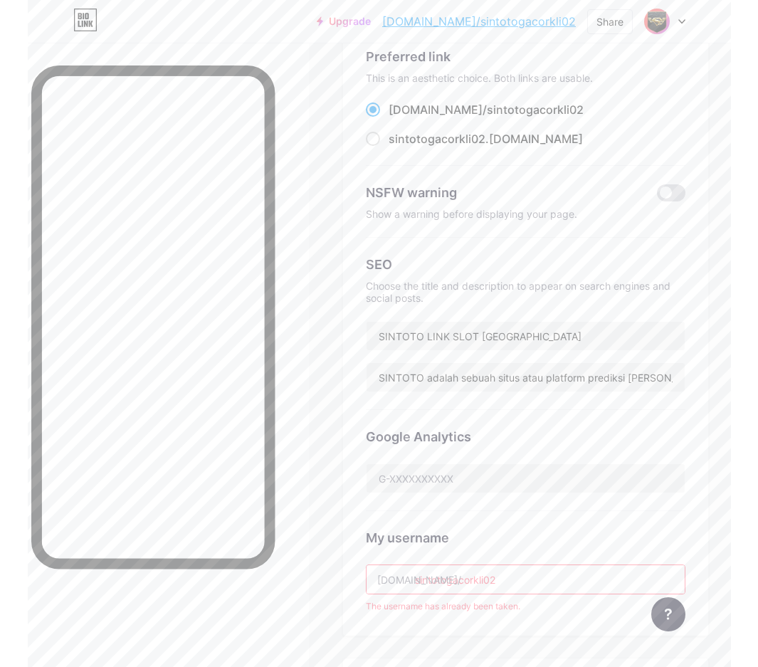
scroll to position [0, 0]
